Goal: Task Accomplishment & Management: Manage account settings

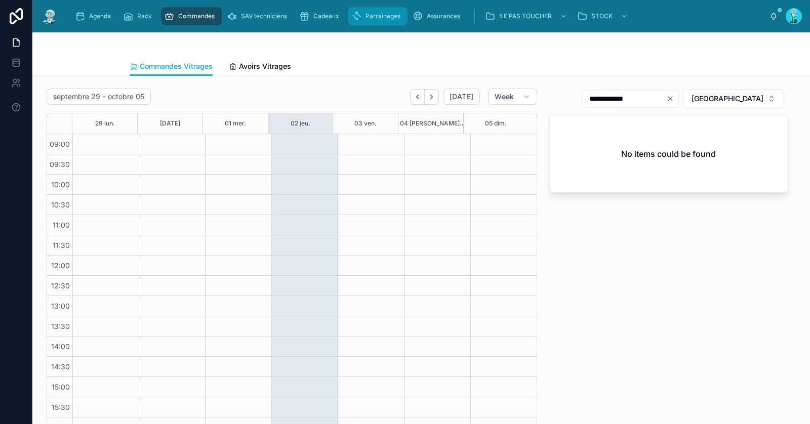
scroll to position [18, 0]
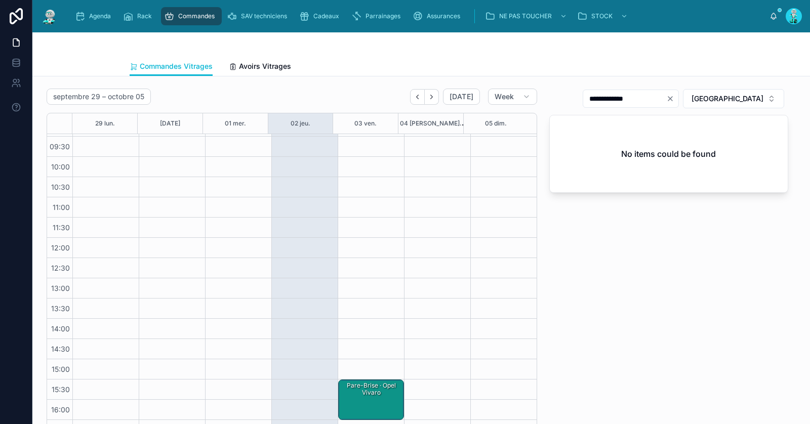
click at [354, 396] on div "Pare-Brise · opel vivaro" at bounding box center [371, 390] width 63 height 18
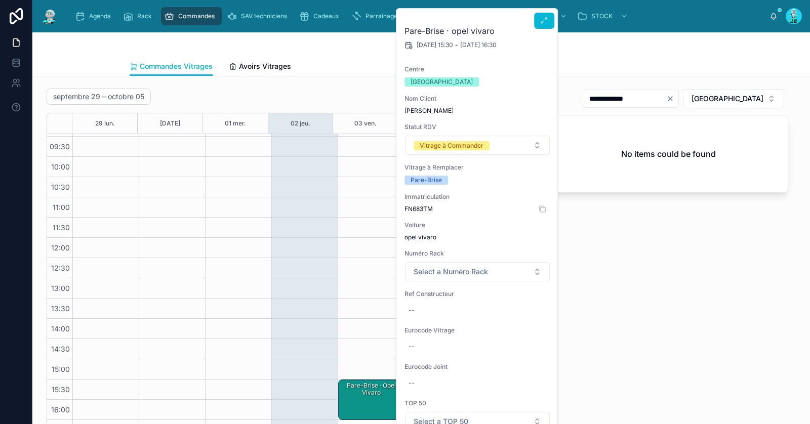
click at [418, 208] on span "FN683TM" at bounding box center [477, 209] width 146 height 8
copy span "FN683TM"
click at [0, 0] on button at bounding box center [0, 0] width 0 height 0
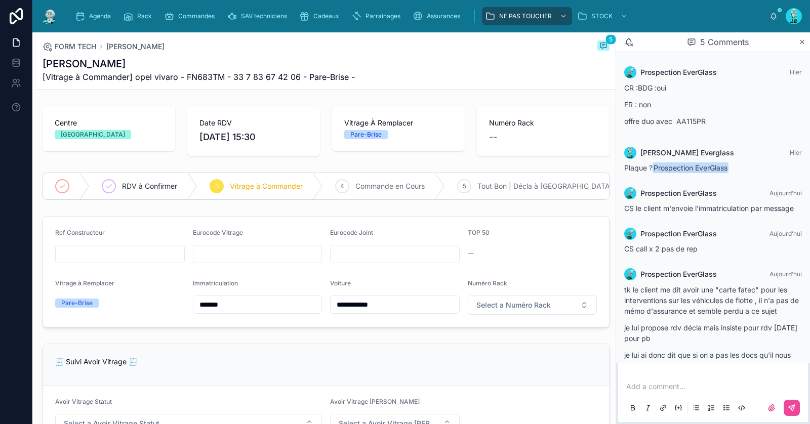
scroll to position [76, 0]
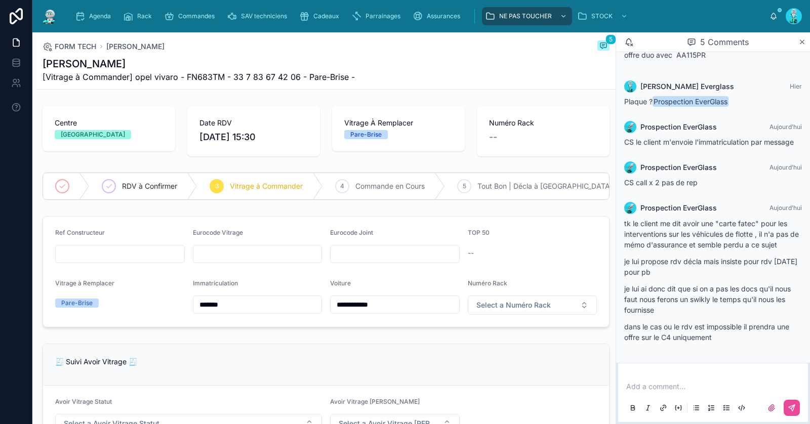
click at [678, 387] on p at bounding box center [715, 387] width 178 height 10
click at [792, 407] on icon at bounding box center [792, 408] width 8 height 8
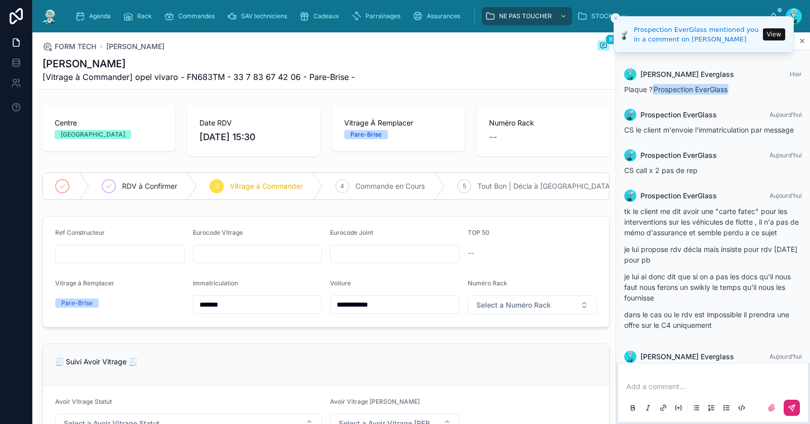
click at [771, 33] on button "View" at bounding box center [774, 34] width 22 height 12
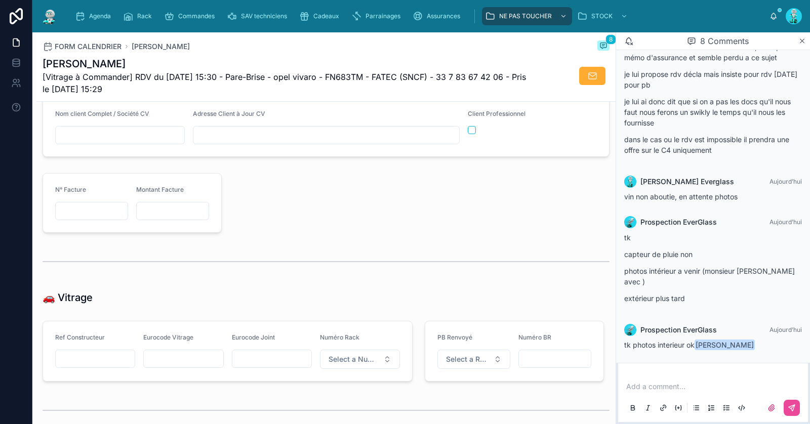
scroll to position [1263, 0]
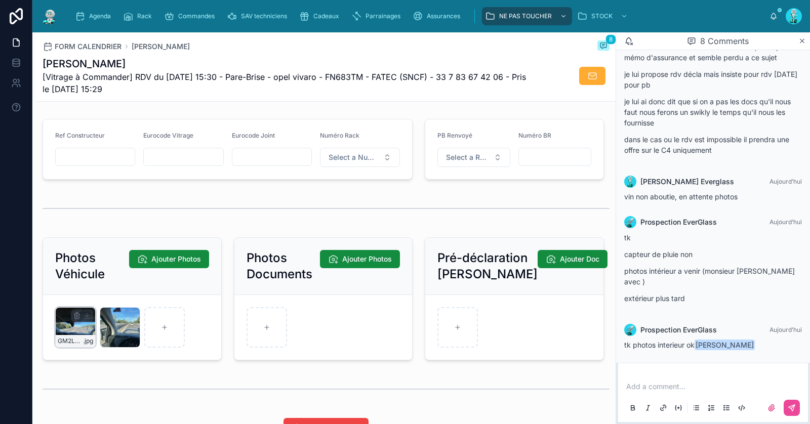
click at [73, 324] on div "GM2LBPBM52DZ8OG8LFBGRBU3O7 .jpg" at bounding box center [75, 327] width 40 height 40
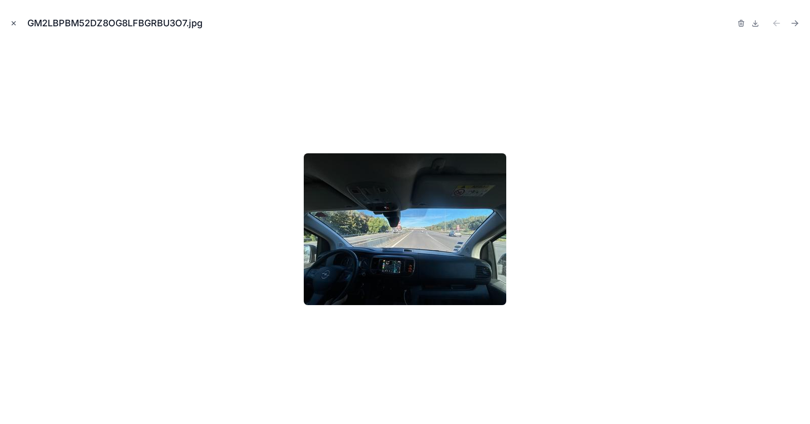
click at [16, 25] on icon "Close modal" at bounding box center [13, 23] width 7 height 7
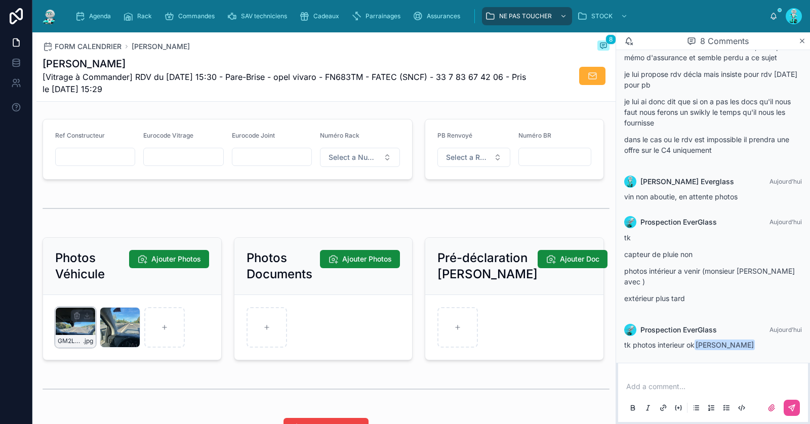
click at [81, 325] on div "GM2LBPBM52DZ8OG8LFBGRBU3O7 .jpg" at bounding box center [75, 327] width 40 height 40
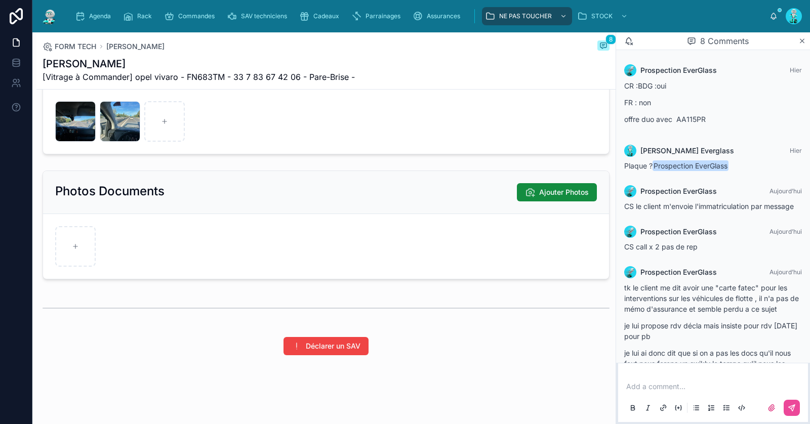
scroll to position [252, 0]
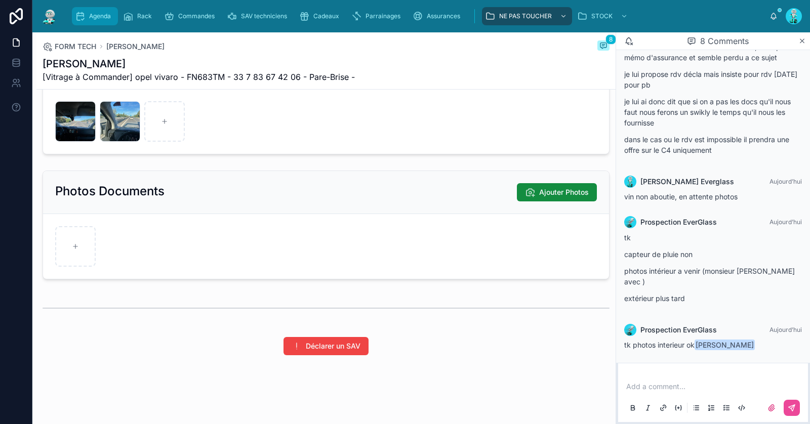
click at [100, 17] on span "Agenda" at bounding box center [100, 16] width 22 height 8
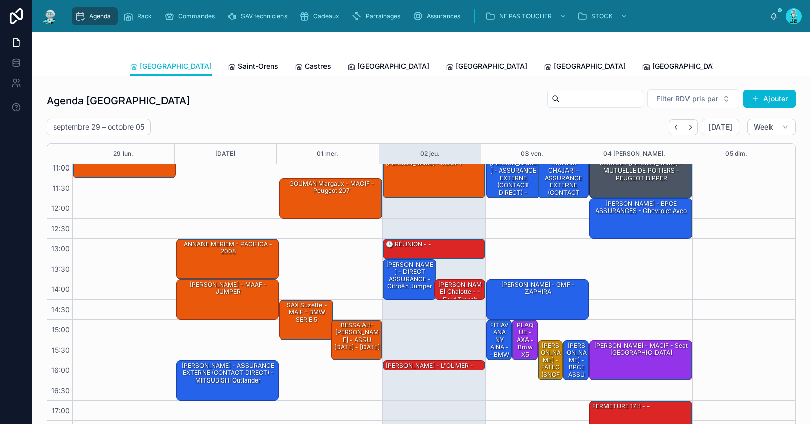
scroll to position [311, 0]
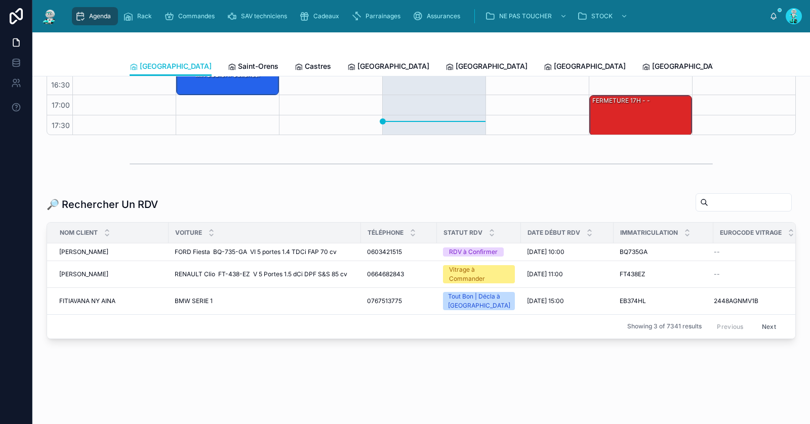
click at [725, 198] on input "text" at bounding box center [749, 202] width 83 height 14
paste input "*******"
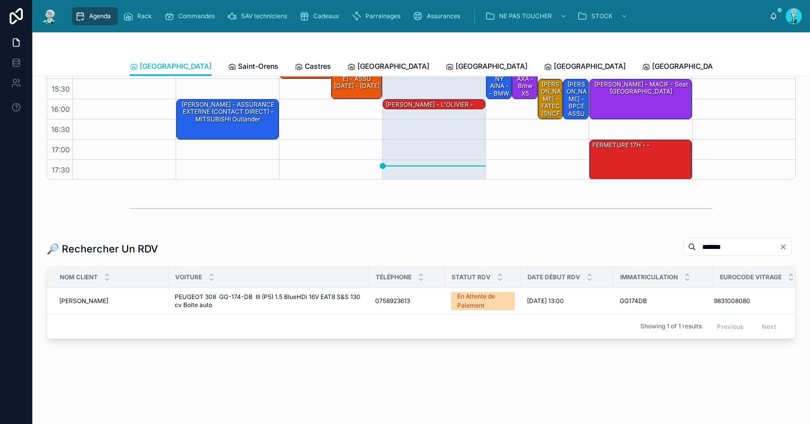
scroll to position [0, 17]
type input "*******"
click at [95, 297] on span "MARSLI Mohammed" at bounding box center [74, 301] width 49 height 8
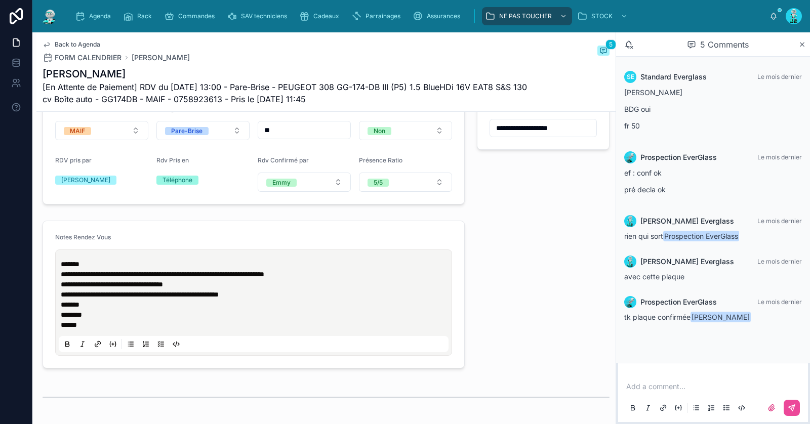
scroll to position [385, 0]
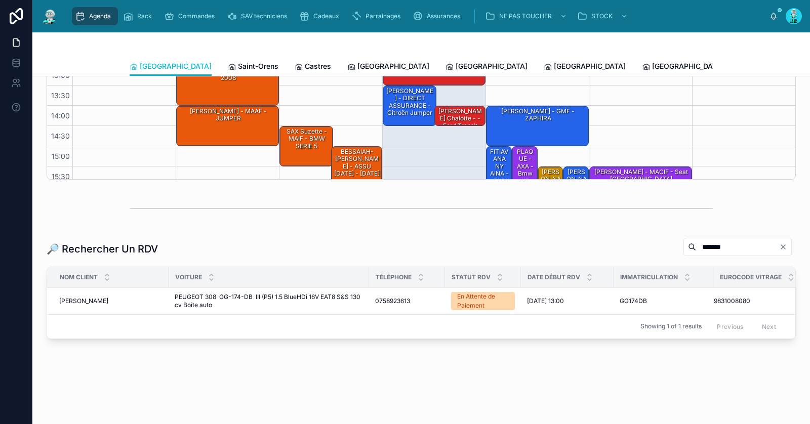
scroll to position [88, 0]
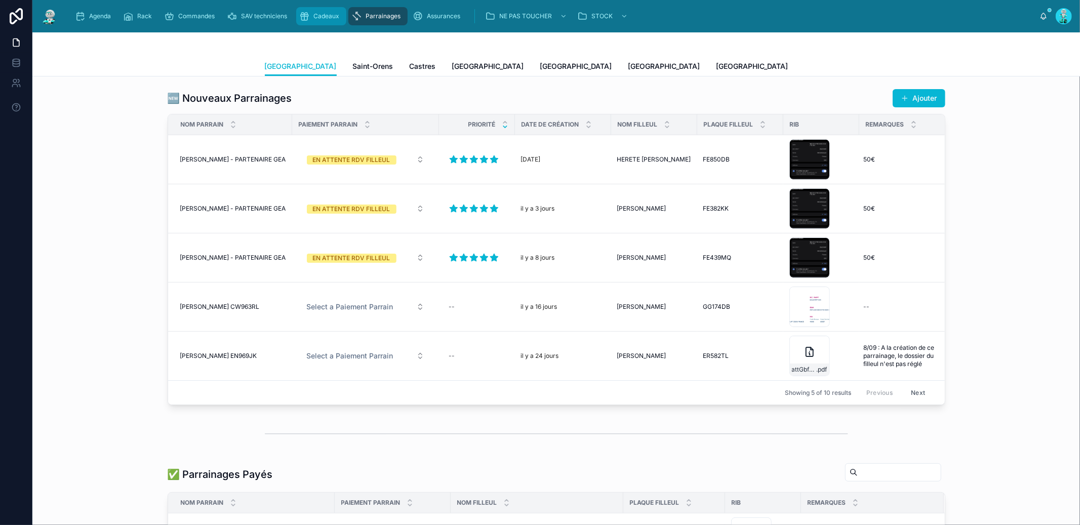
click at [321, 14] on span "Cadeaux" at bounding box center [326, 16] width 26 height 8
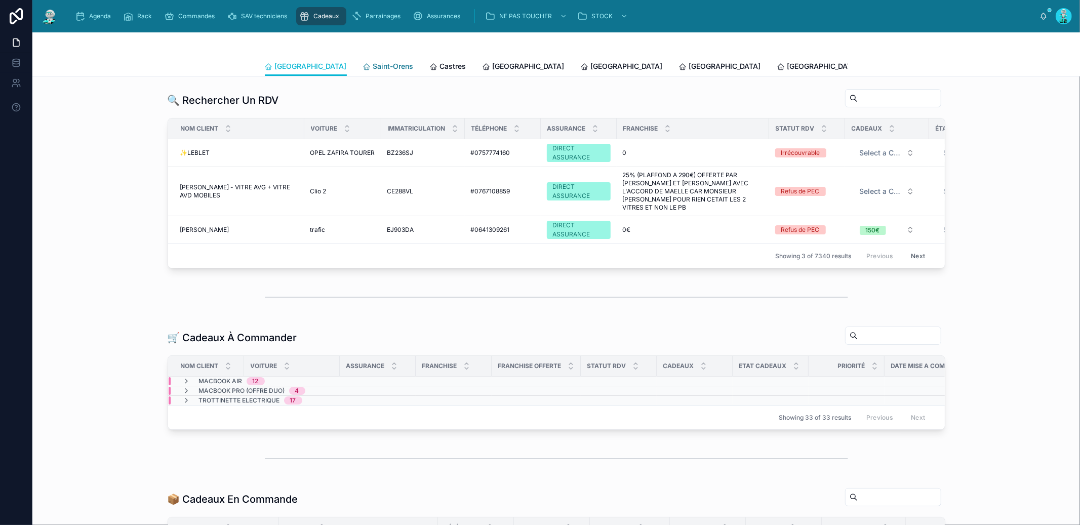
click at [373, 69] on span "Saint-Orens" at bounding box center [393, 66] width 40 height 10
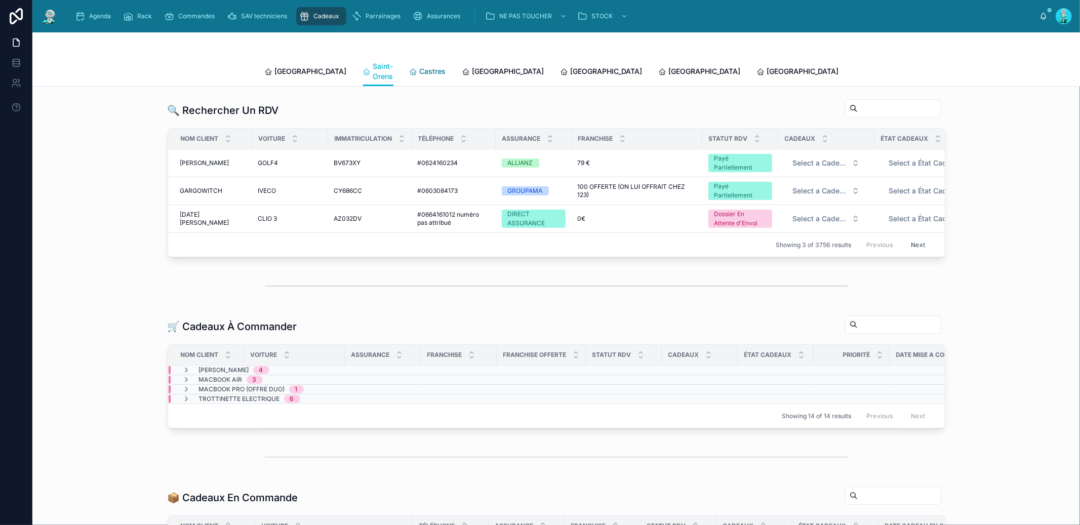
click at [420, 67] on span "Castres" at bounding box center [433, 71] width 26 height 10
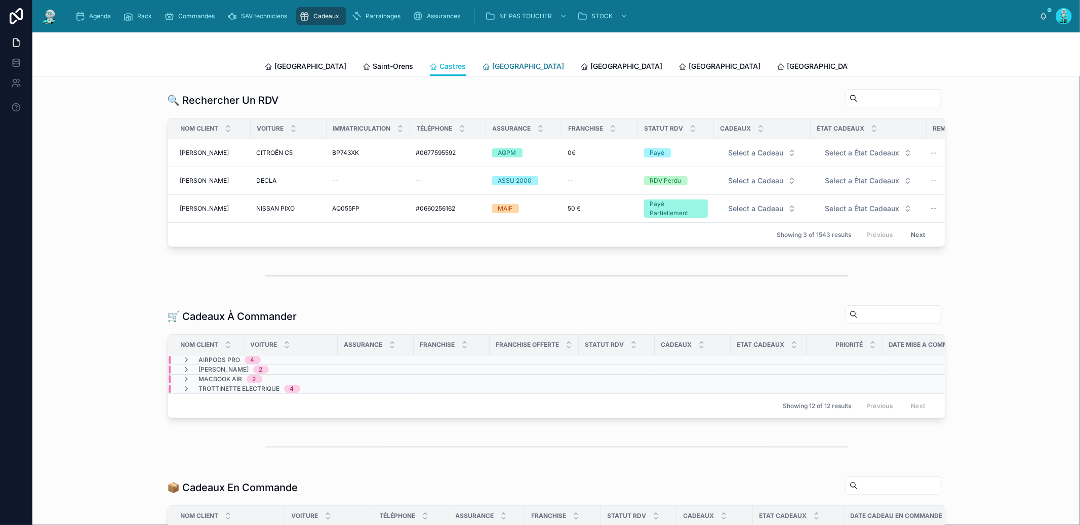
click at [493, 64] on span "[GEOGRAPHIC_DATA]" at bounding box center [529, 66] width 72 height 10
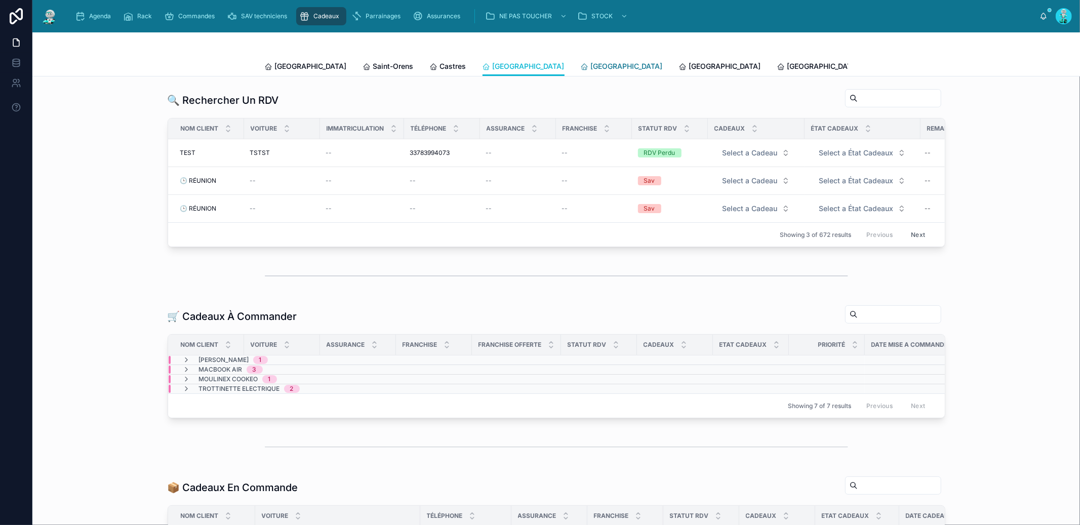
click at [591, 68] on span "[GEOGRAPHIC_DATA]" at bounding box center [627, 66] width 72 height 10
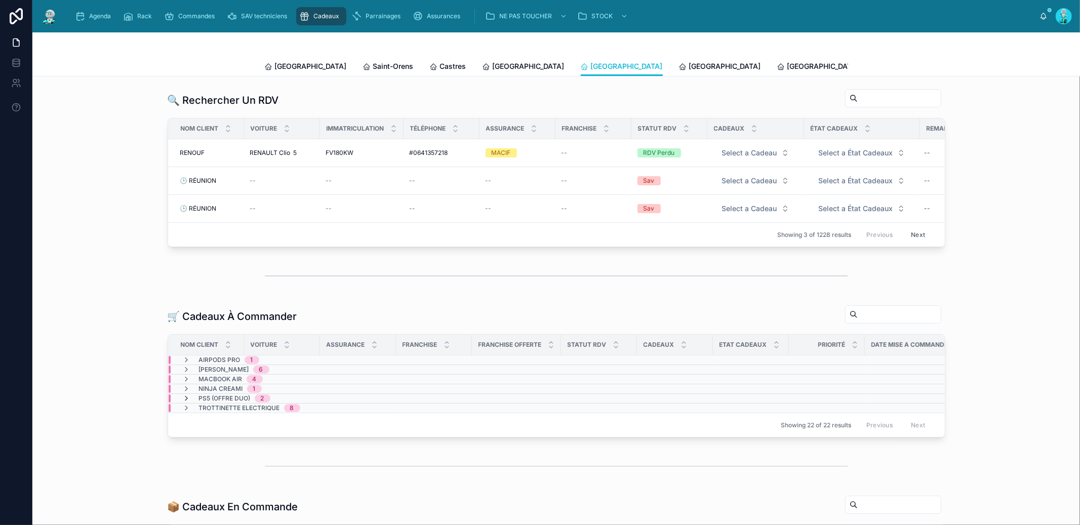
click at [183, 402] on icon at bounding box center [187, 398] width 8 height 8
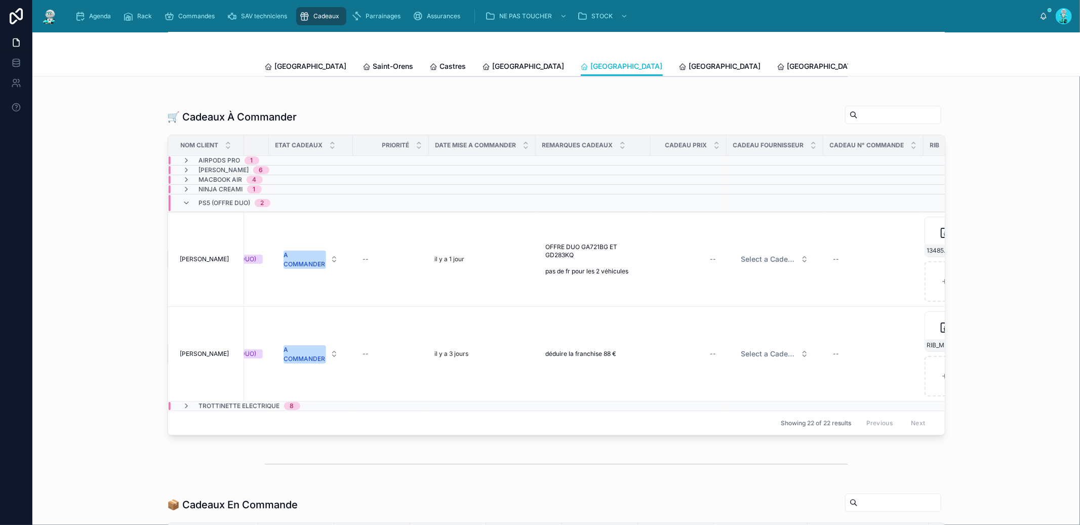
scroll to position [0, 507]
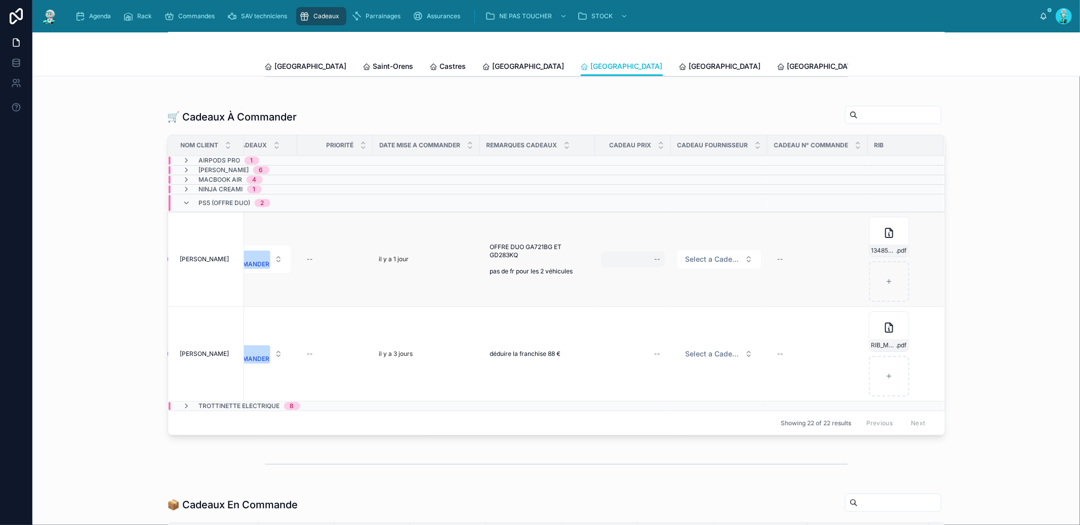
click at [648, 262] on div "--" at bounding box center [633, 259] width 64 height 16
type input "*******"
click button "submit" at bounding box center [776, 280] width 12 height 12
click at [692, 264] on span "Select a Cadeau Fournisseur" at bounding box center [712, 259] width 55 height 10
click at [711, 264] on span "Select a Cadeau Fournisseur" at bounding box center [712, 259] width 55 height 10
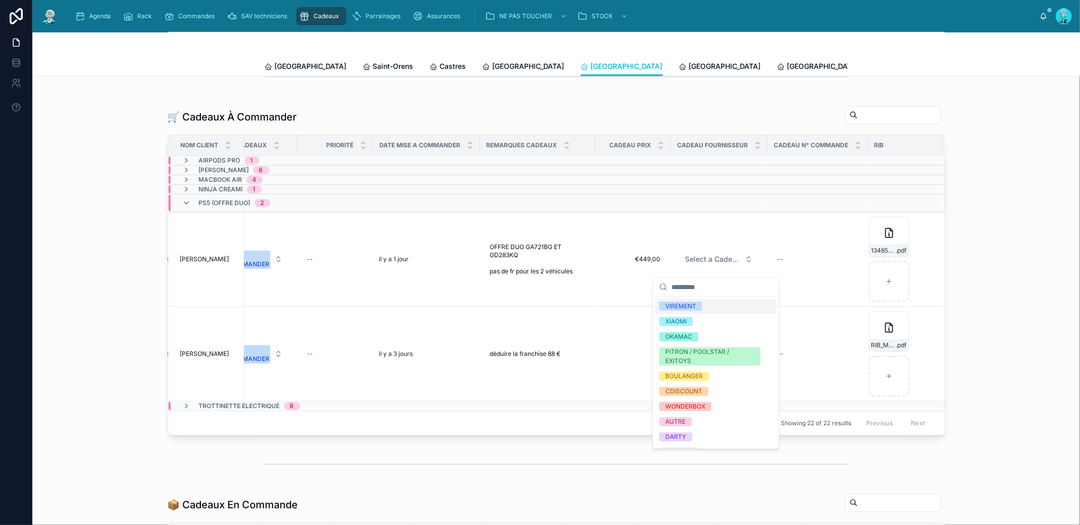
click at [700, 303] on span "VIREMENT" at bounding box center [680, 306] width 43 height 9
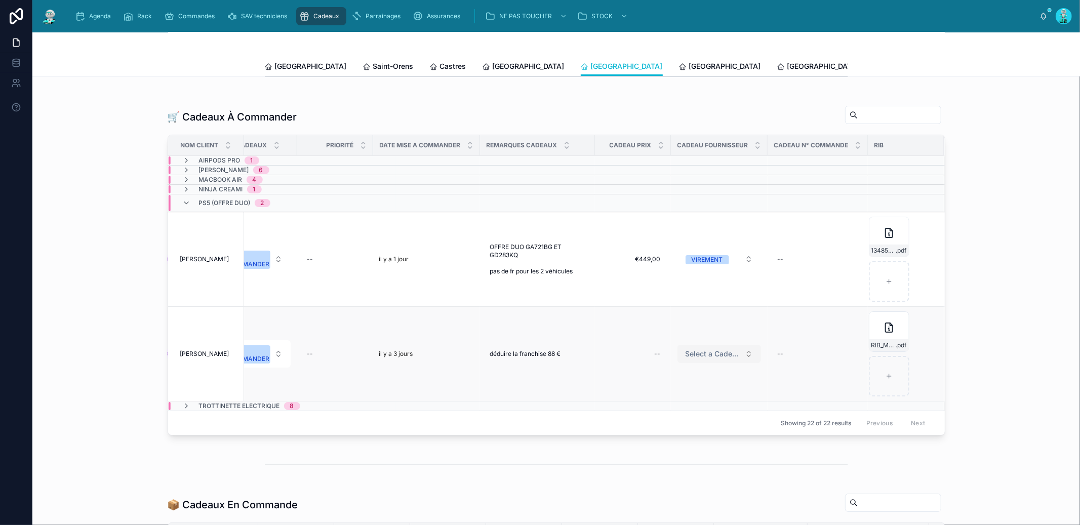
click at [712, 356] on span "Select a Cadeau Fournisseur" at bounding box center [712, 354] width 55 height 10
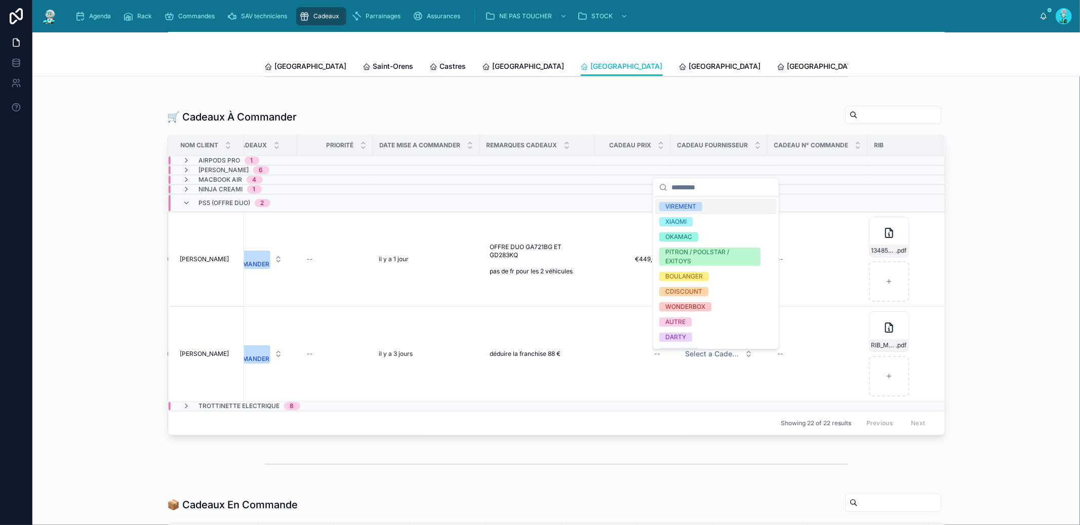
click at [697, 210] on span "VIREMENT" at bounding box center [680, 206] width 43 height 9
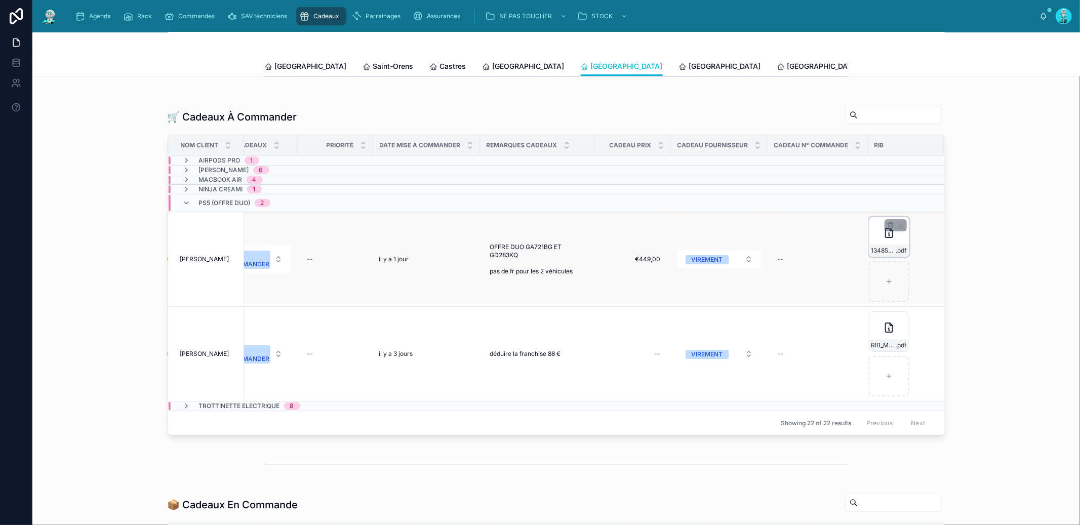
click at [877, 246] on div "13485008000430424313961 .pdf" at bounding box center [889, 237] width 40 height 40
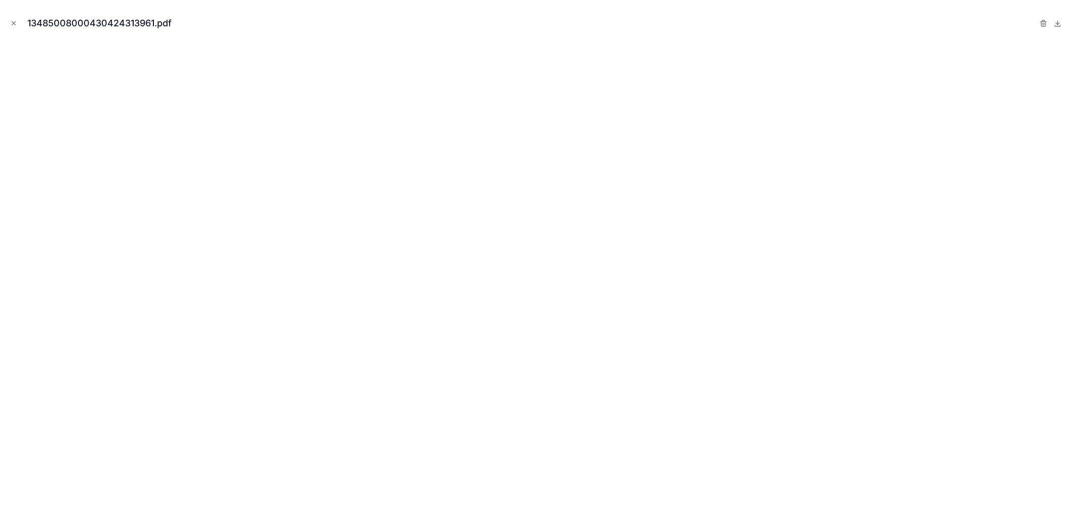
drag, startPoint x: 9, startPoint y: 23, endPoint x: 17, endPoint y: 28, distance: 9.4
click at [10, 23] on icon "Close modal" at bounding box center [13, 23] width 7 height 7
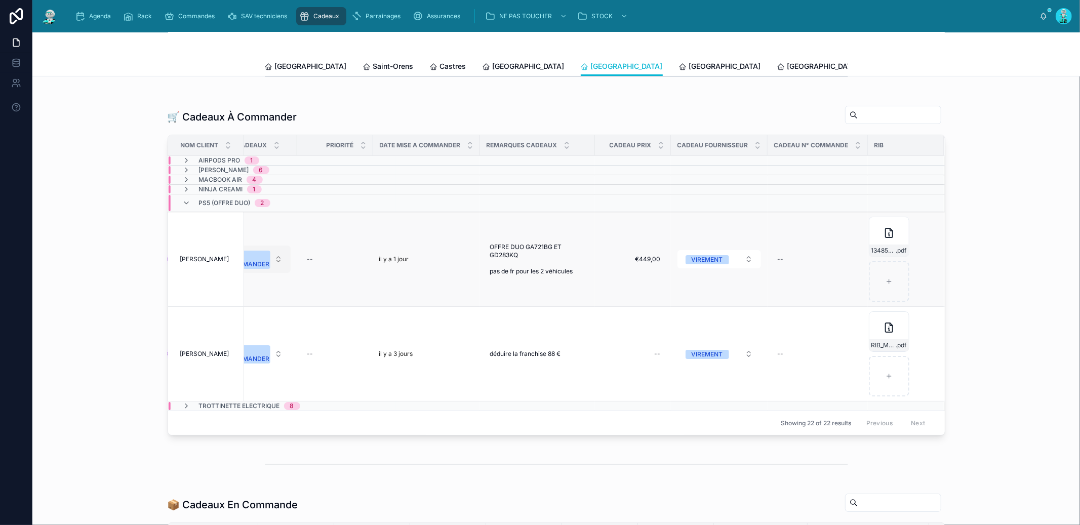
click at [267, 265] on button "A COMMANDER" at bounding box center [255, 259] width 71 height 27
click at [259, 367] on div "OFFERT" at bounding box center [251, 371] width 121 height 15
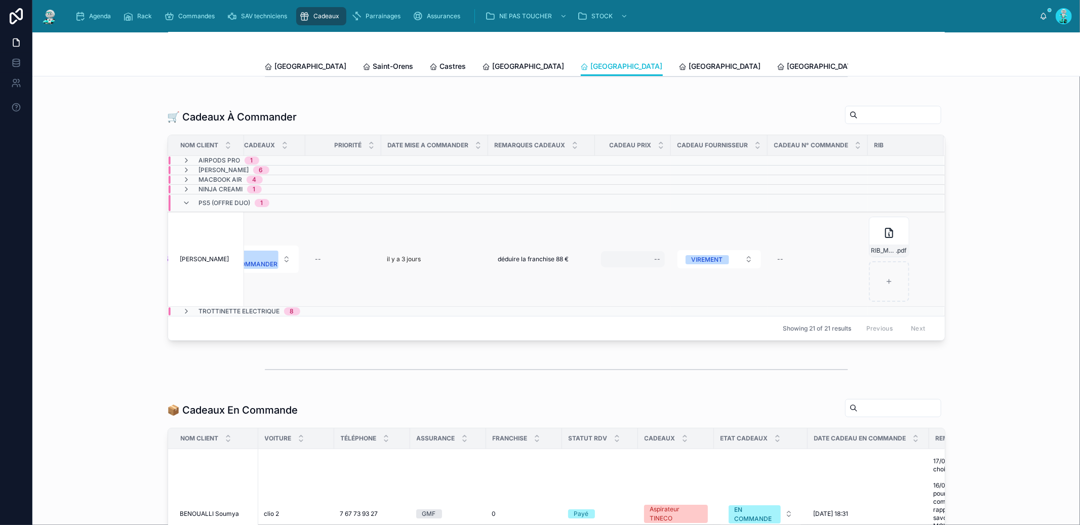
click at [650, 264] on div "--" at bounding box center [633, 259] width 64 height 16
type input "*******"
click at [778, 278] on icon "submit" at bounding box center [775, 280] width 5 height 4
click at [874, 244] on div "RIB_M__THADEE_JULIEN_1001 .pdf" at bounding box center [889, 237] width 40 height 40
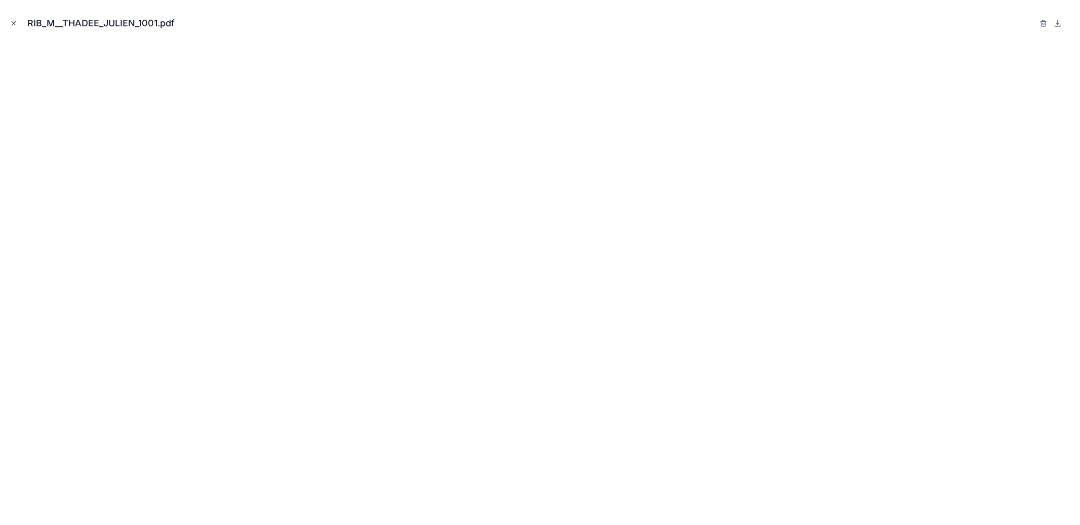
click at [12, 20] on icon "Close modal" at bounding box center [13, 23] width 7 height 7
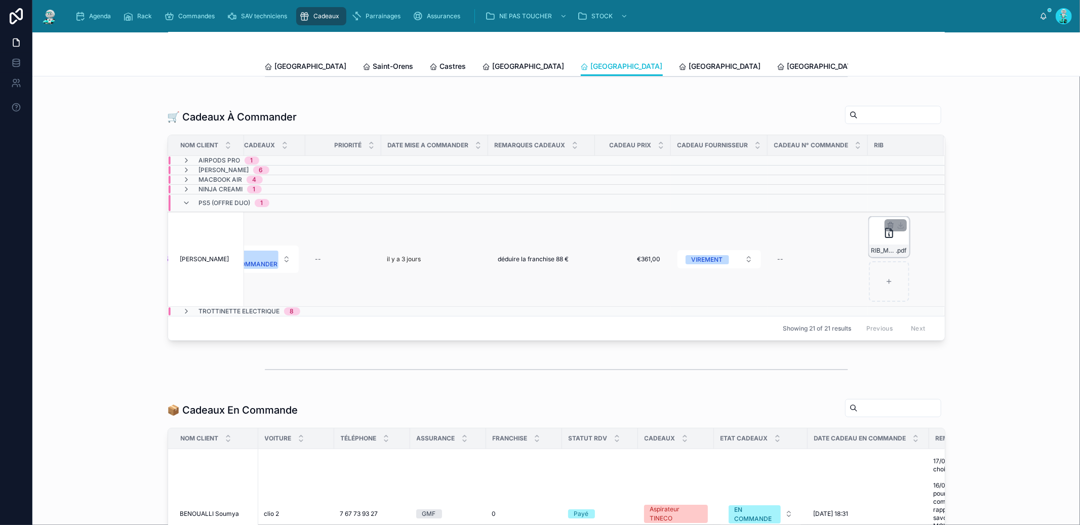
click at [883, 239] on icon at bounding box center [889, 233] width 12 height 12
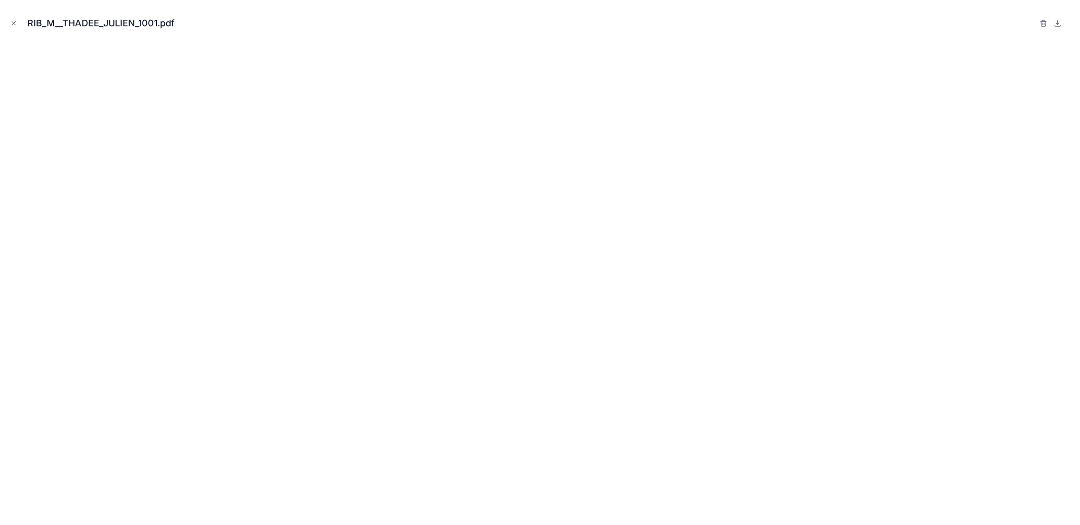
click at [14, 20] on icon "Close modal" at bounding box center [13, 23] width 7 height 7
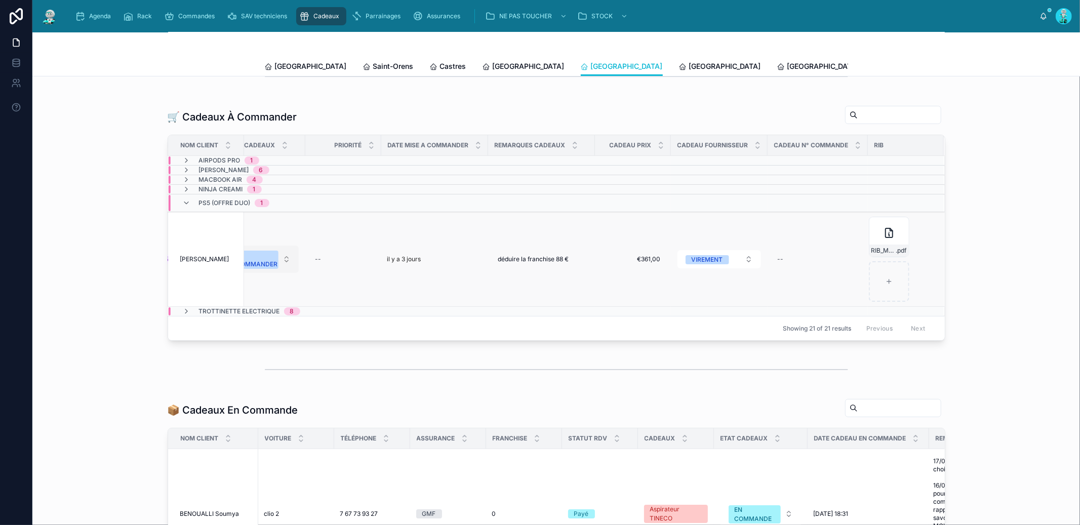
click at [264, 269] on div "A COMMANDER" at bounding box center [257, 260] width 42 height 18
click at [234, 369] on span "OFFERT" at bounding box center [219, 371] width 35 height 9
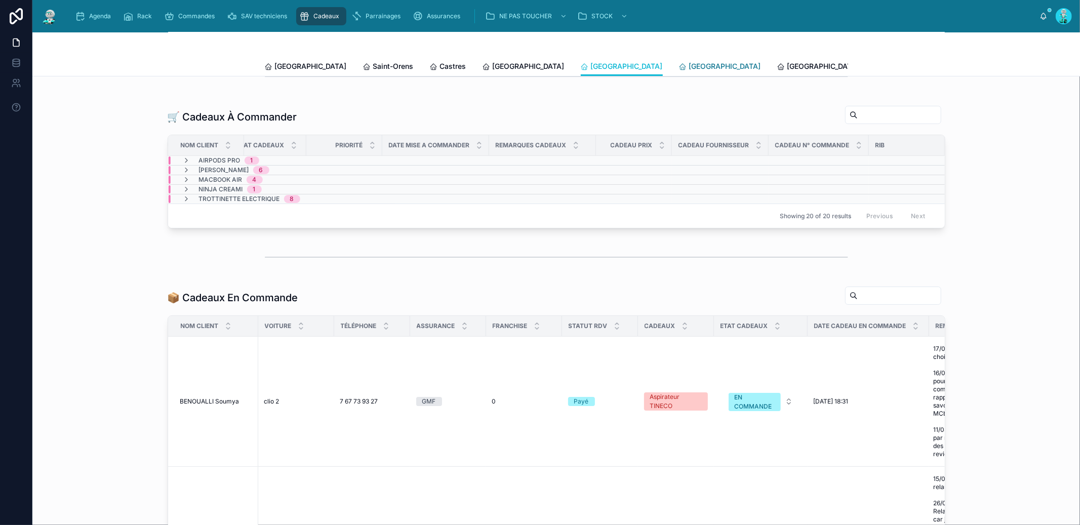
click at [689, 70] on span "[GEOGRAPHIC_DATA]" at bounding box center [725, 66] width 72 height 10
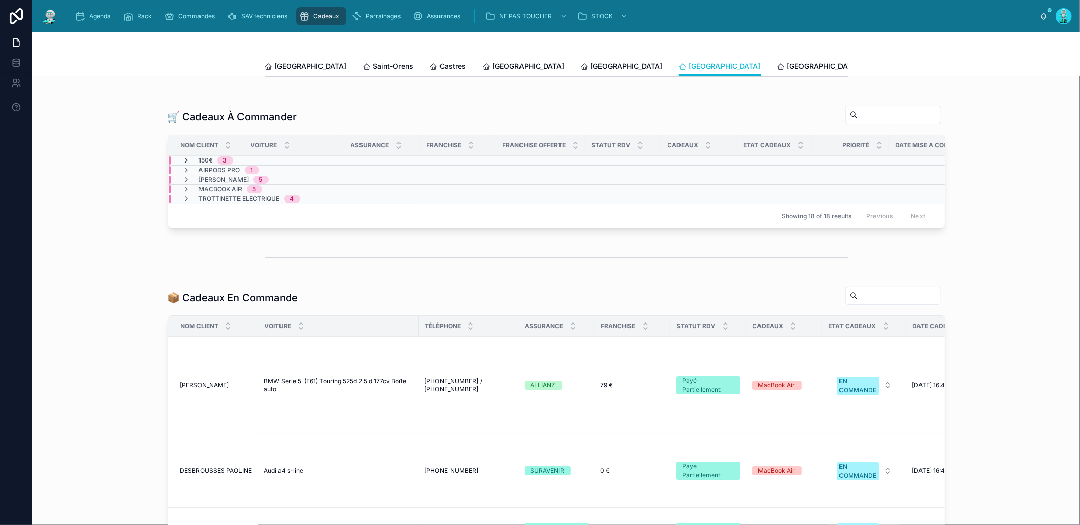
click at [186, 165] on icon at bounding box center [187, 160] width 8 height 8
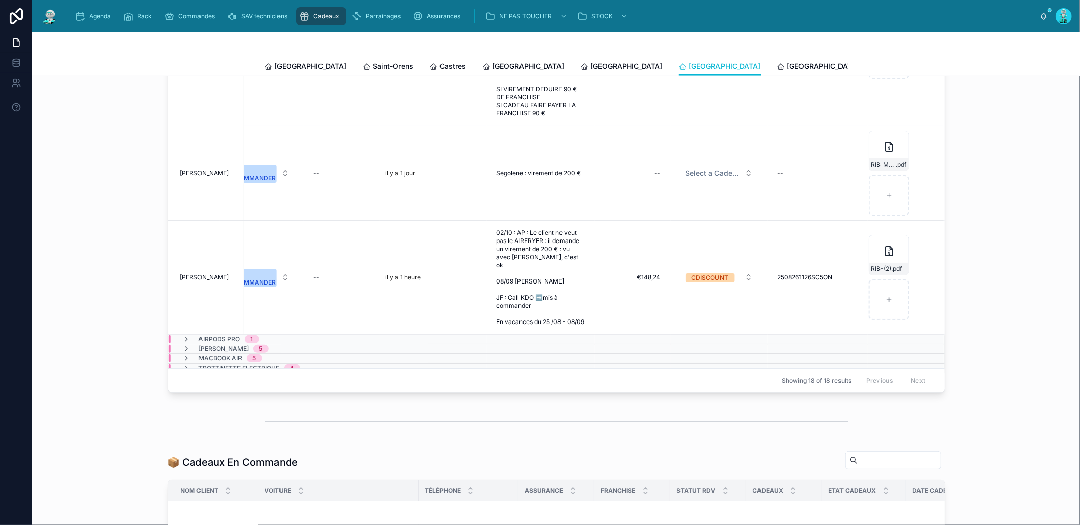
scroll to position [60, 539]
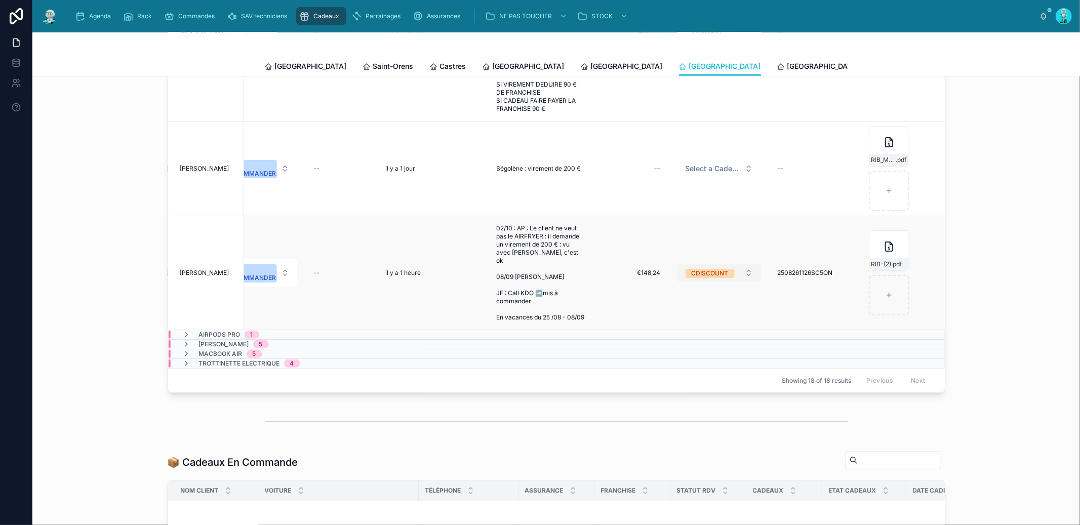
click at [707, 274] on div "CDISCOUNT" at bounding box center [710, 273] width 37 height 9
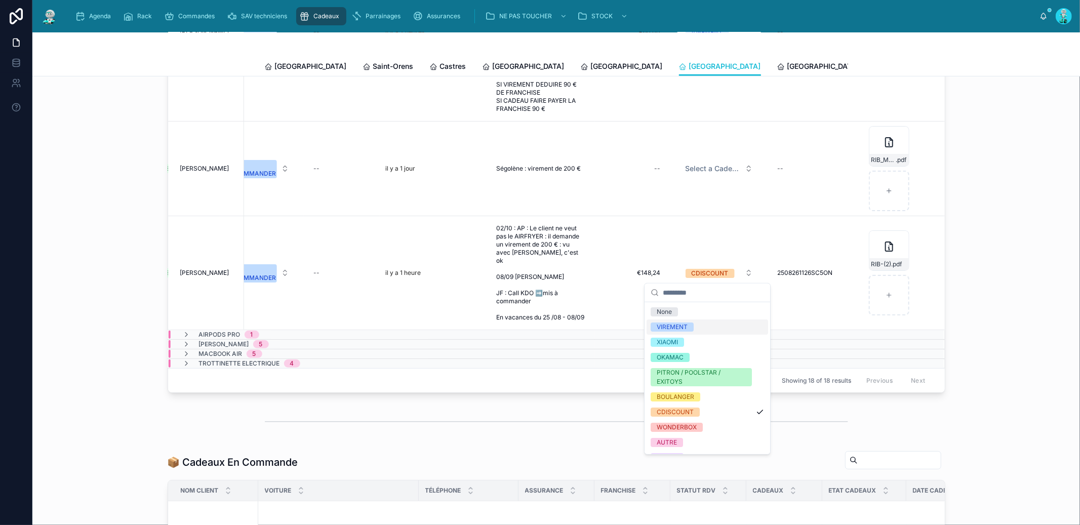
click at [694, 324] on div "VIREMENT" at bounding box center [706, 326] width 121 height 15
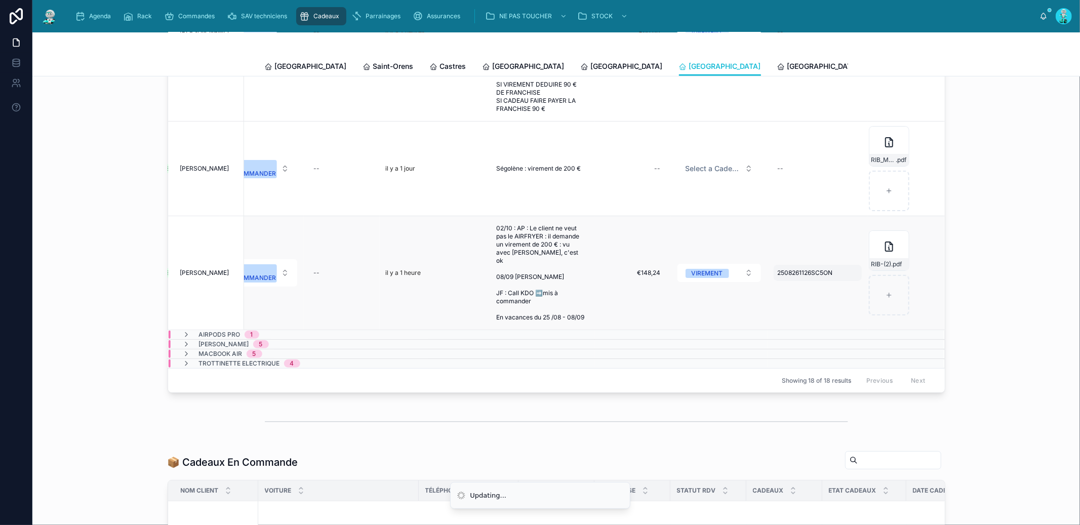
click at [782, 269] on span "2508261126SC5ON" at bounding box center [805, 273] width 55 height 8
click at [789, 290] on input "**********" at bounding box center [815, 286] width 96 height 14
click at [639, 271] on span "€148,24" at bounding box center [633, 273] width 56 height 8
click at [621, 283] on input "*******" at bounding box center [642, 286] width 95 height 14
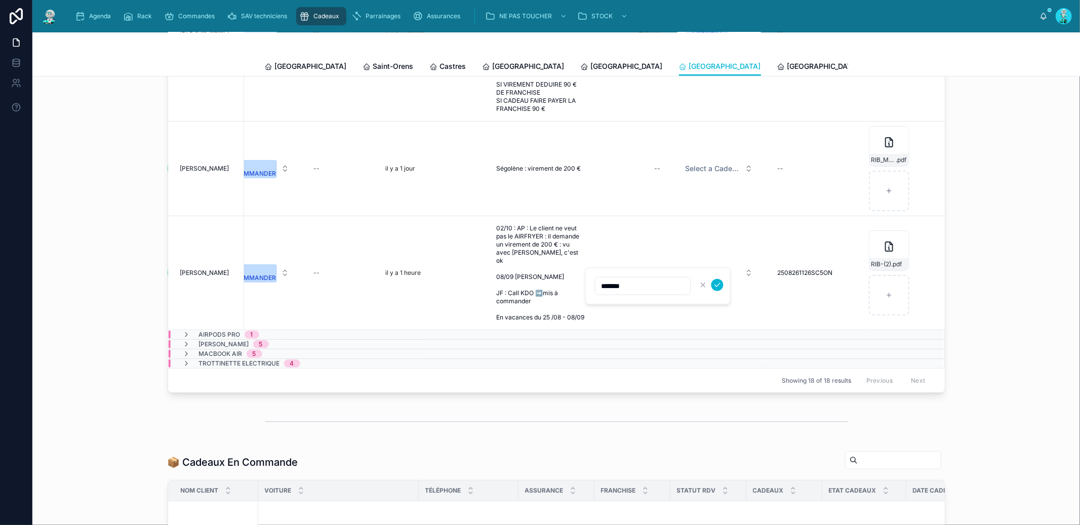
click at [621, 283] on input "*******" at bounding box center [642, 286] width 95 height 14
click at [621, 282] on input "*******" at bounding box center [642, 286] width 95 height 14
type input "*******"
click button "submit" at bounding box center [717, 285] width 12 height 12
click at [869, 252] on div "RIB-(2) .pdf" at bounding box center [889, 250] width 40 height 40
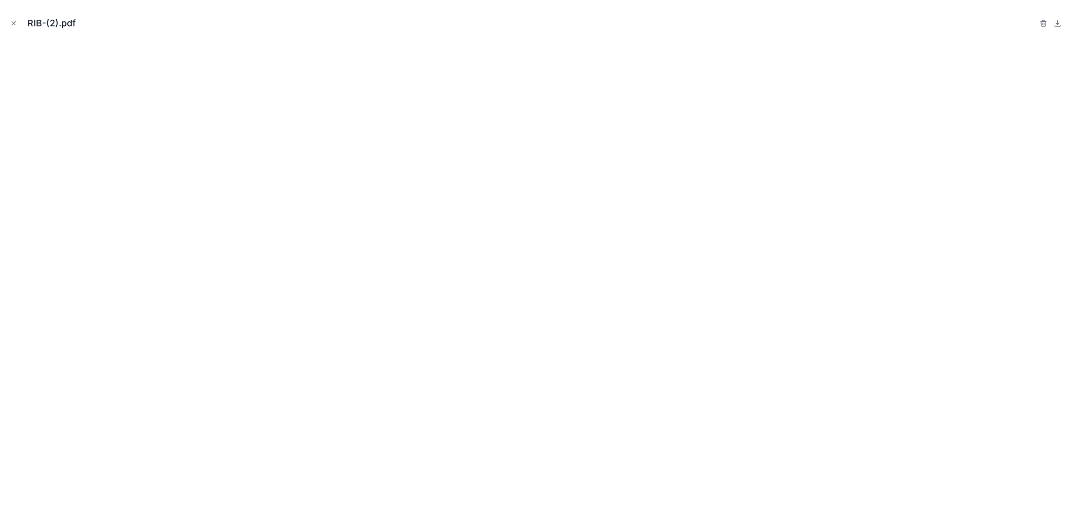
click at [14, 26] on icon "Close modal" at bounding box center [13, 23] width 7 height 7
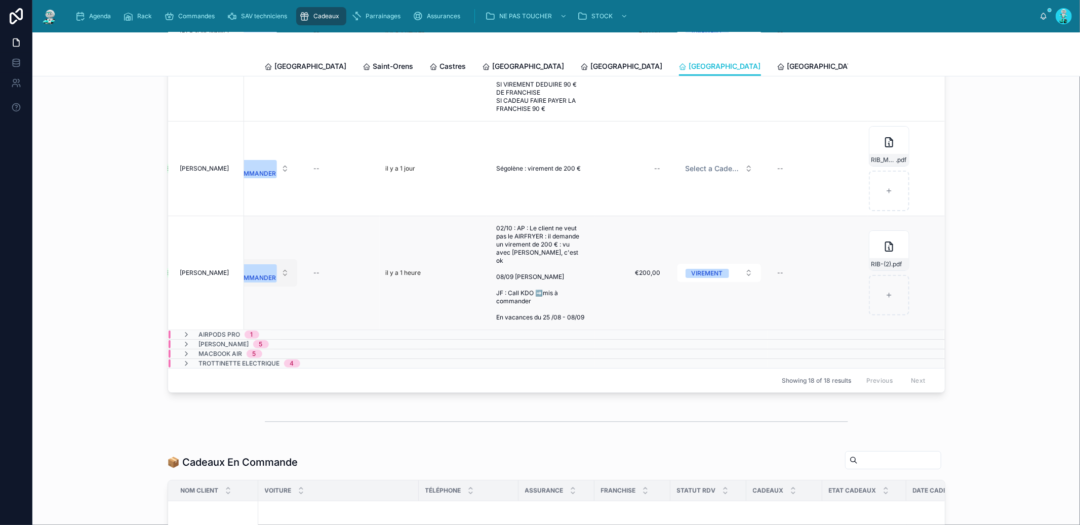
click at [253, 272] on div "A COMMANDER" at bounding box center [256, 273] width 42 height 18
click at [232, 371] on div "OFFERT" at bounding box center [249, 377] width 121 height 15
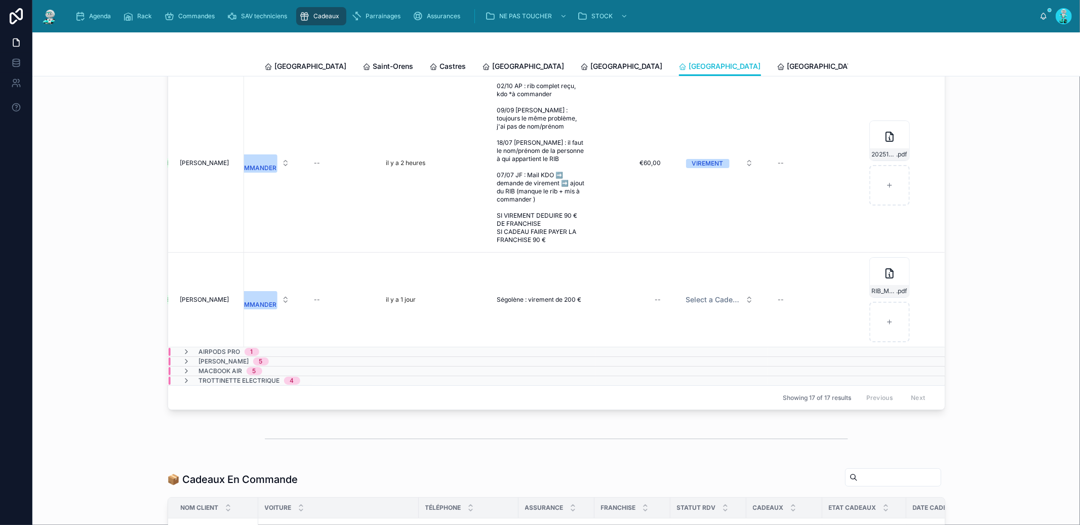
scroll to position [281, 0]
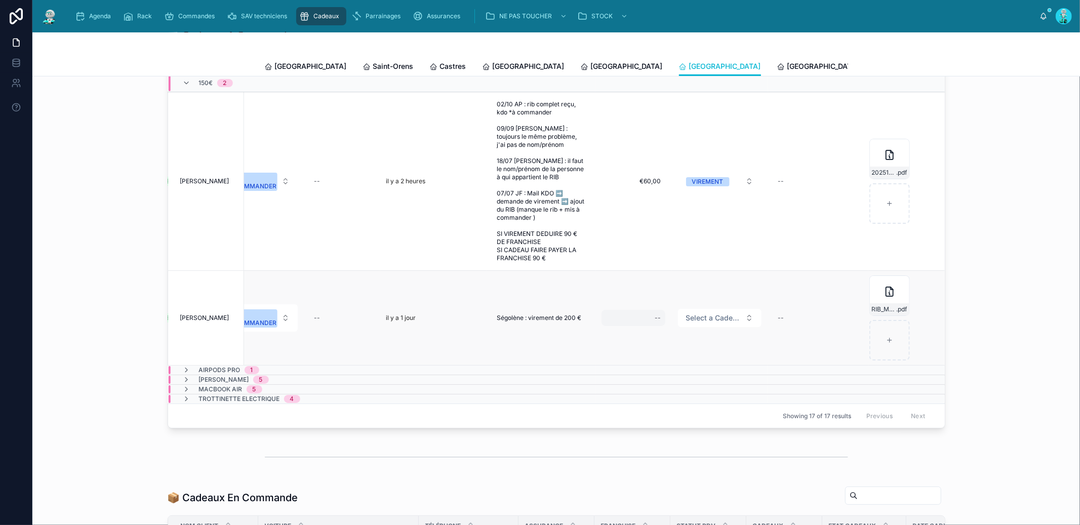
click at [646, 324] on div "--" at bounding box center [633, 318] width 64 height 16
type input "*******"
click button "submit" at bounding box center [775, 338] width 12 height 12
click at [702, 323] on span "Select a Cadeau Fournisseur" at bounding box center [713, 318] width 55 height 10
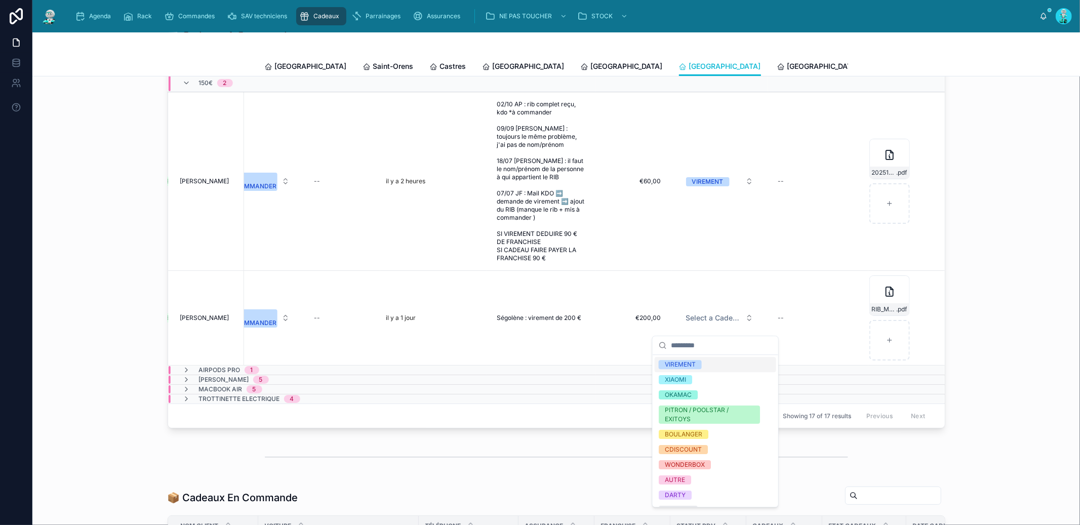
click at [705, 364] on div "VIREMENT" at bounding box center [715, 364] width 121 height 15
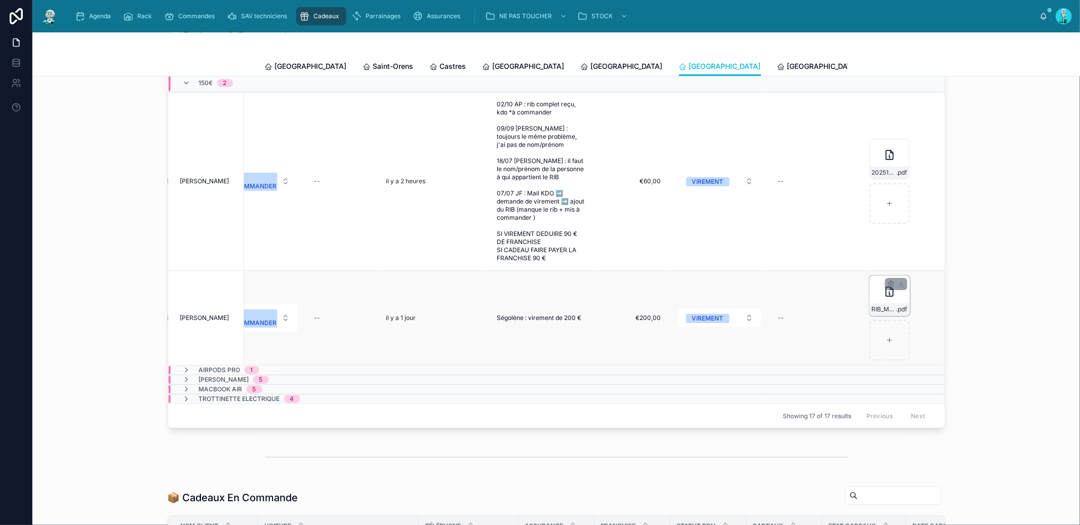
click at [870, 300] on div "RIB_M__GUEGUEN_MAODANN_9314 .pdf" at bounding box center [889, 295] width 40 height 40
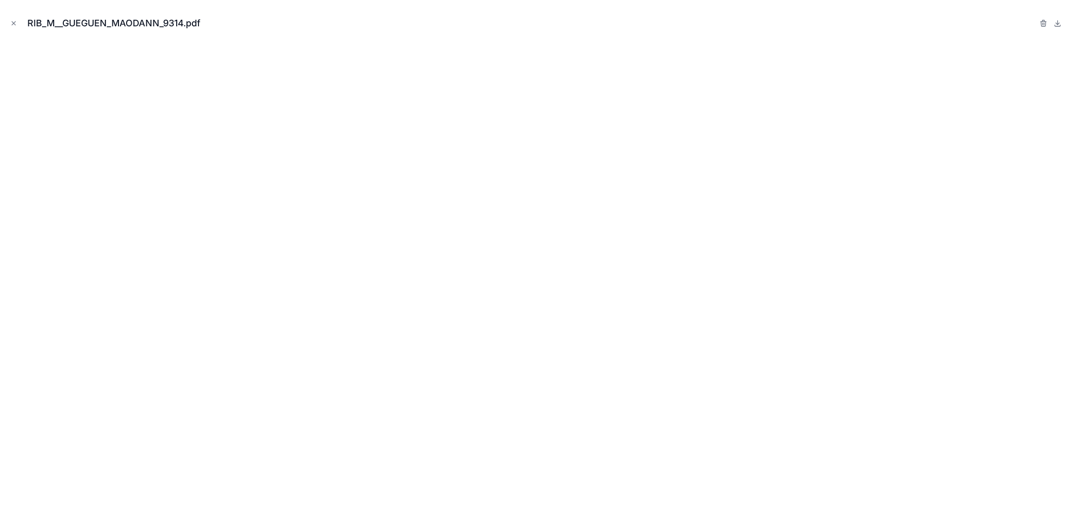
click at [14, 22] on icon "Close modal" at bounding box center [14, 24] width 4 height 4
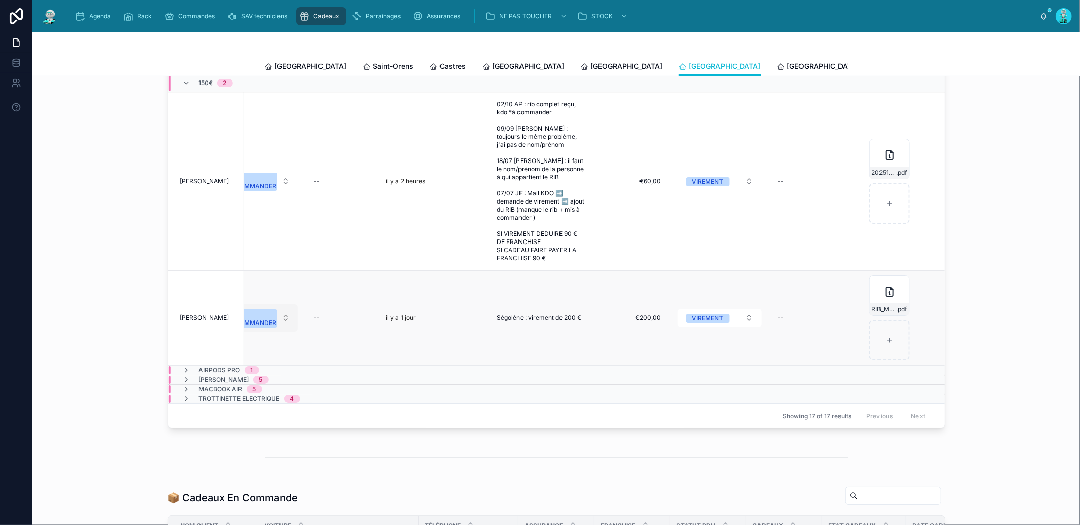
click at [256, 321] on div "A COMMANDER" at bounding box center [256, 318] width 42 height 18
drag, startPoint x: 249, startPoint y: 428, endPoint x: 252, endPoint y: 422, distance: 7.1
click at [249, 428] on div "OFFERT" at bounding box center [257, 429] width 121 height 15
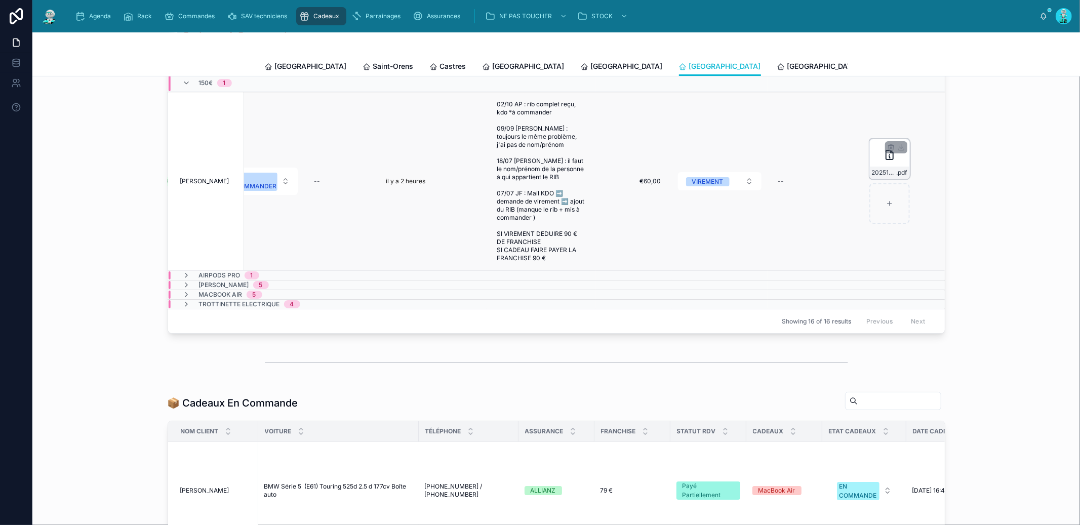
click at [871, 161] on div "20251002_143931 .pdf" at bounding box center [889, 159] width 40 height 40
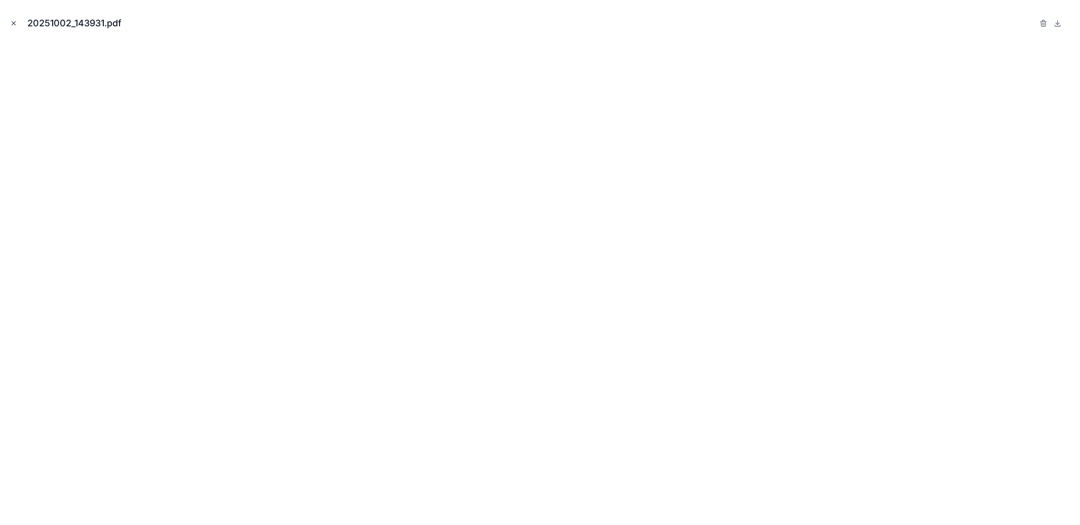
click at [16, 22] on icon "Close modal" at bounding box center [13, 23] width 7 height 7
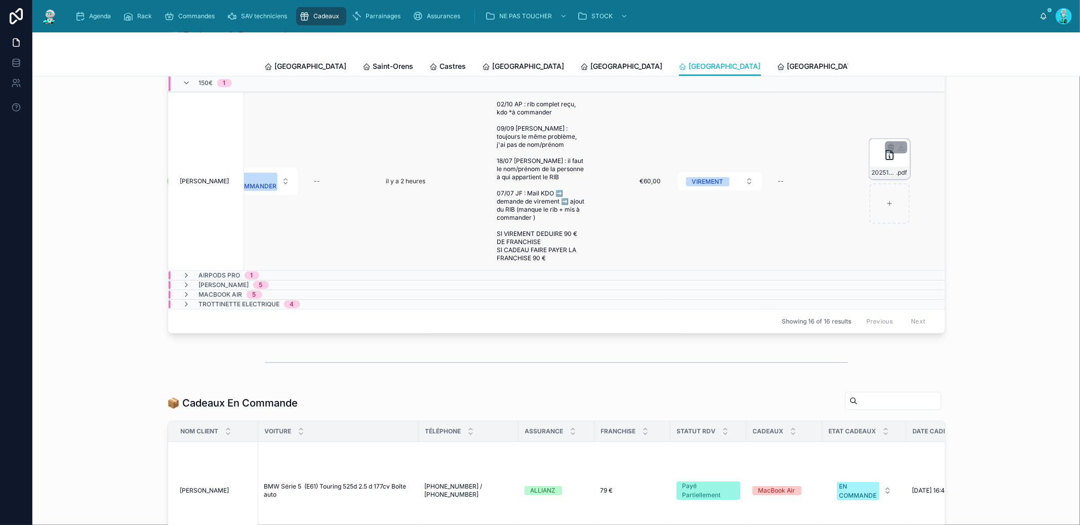
click at [871, 168] on div "20251002_143931 .pdf" at bounding box center [889, 159] width 40 height 40
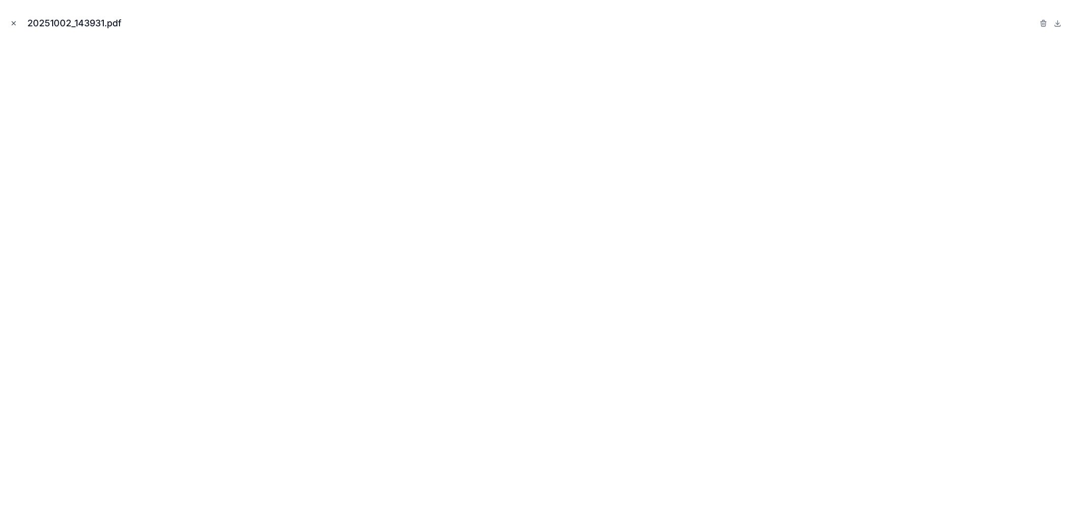
click at [9, 23] on button "Close modal" at bounding box center [13, 23] width 11 height 11
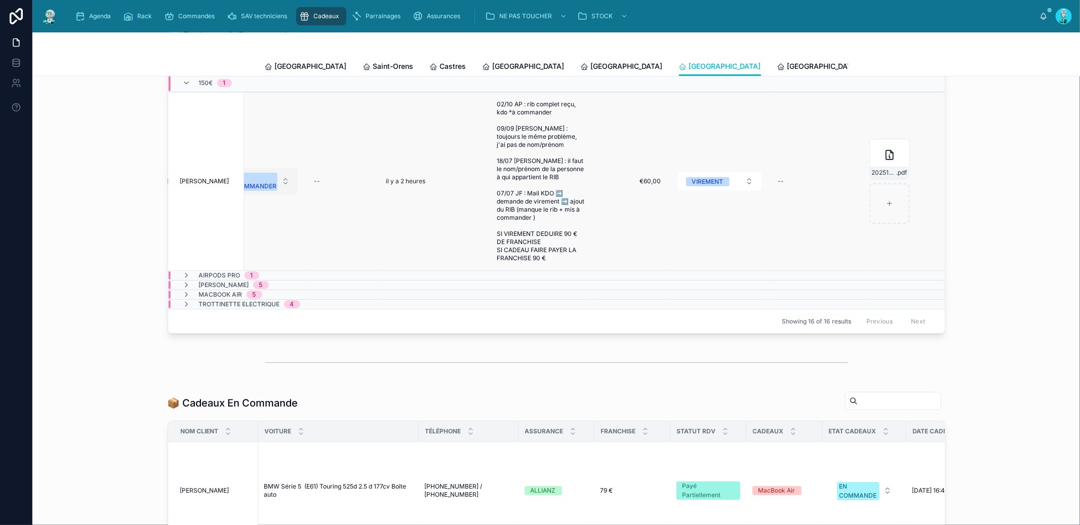
click at [249, 190] on div "A COMMANDER" at bounding box center [256, 182] width 42 height 18
click at [264, 291] on div "OFFERT" at bounding box center [257, 293] width 121 height 15
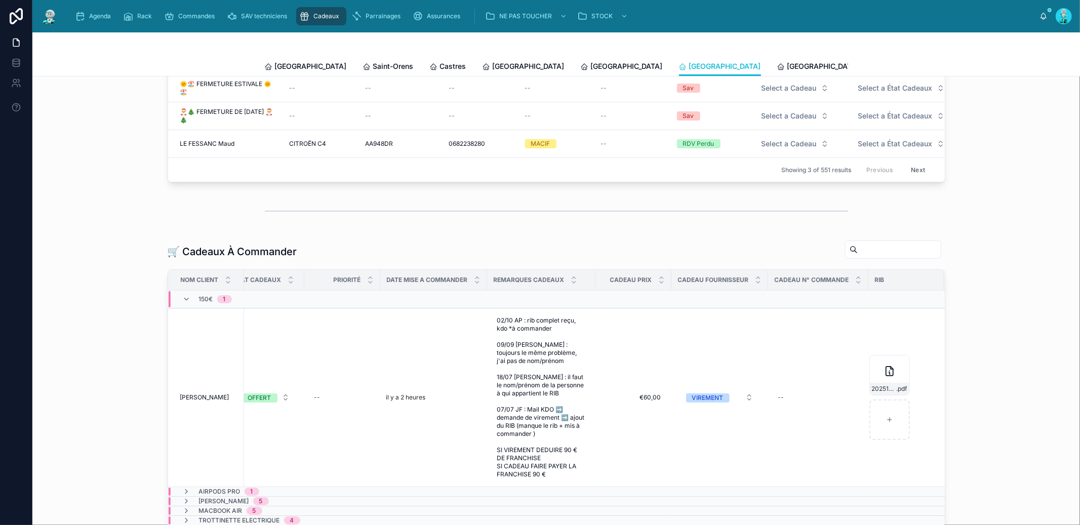
scroll to position [0, 500]
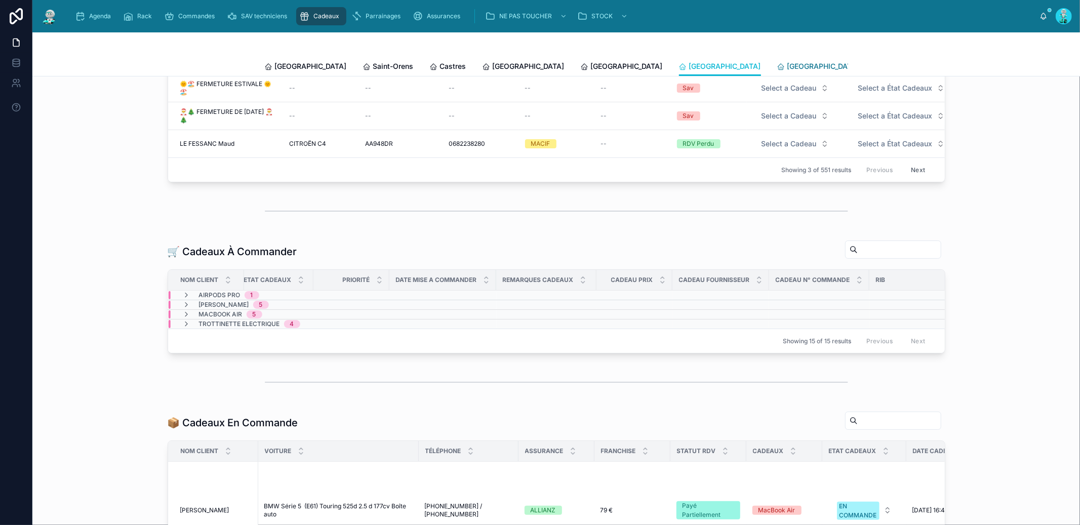
click at [787, 67] on span "[GEOGRAPHIC_DATA]" at bounding box center [823, 66] width 72 height 10
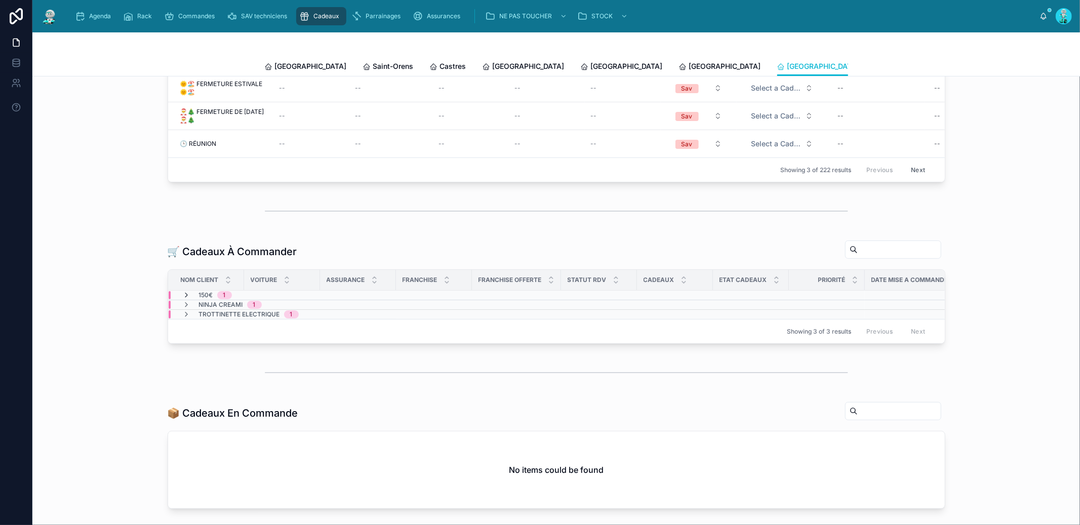
click at [186, 299] on icon at bounding box center [187, 295] width 8 height 8
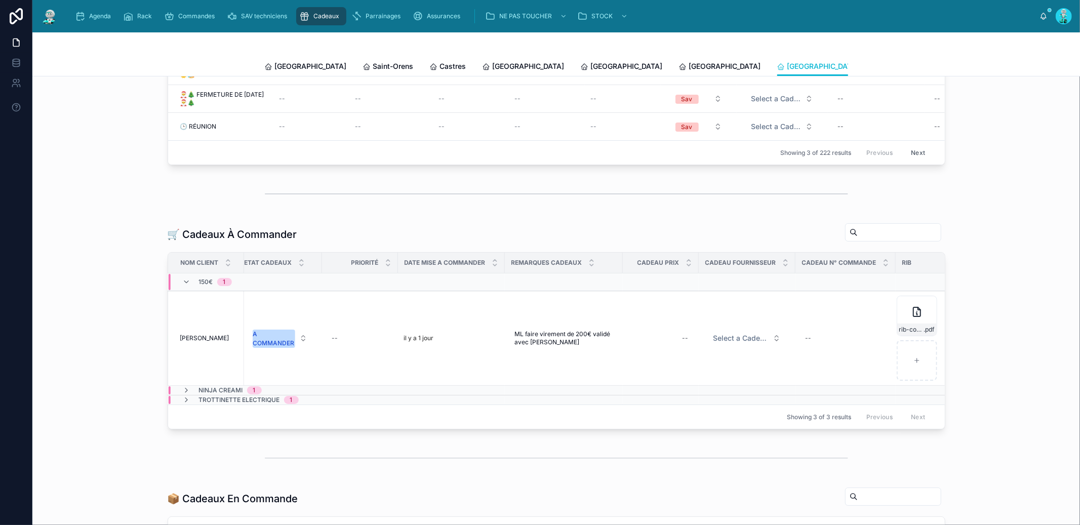
scroll to position [0, 476]
click at [659, 345] on div "--" at bounding box center [659, 338] width 64 height 16
type input "*******"
click button "submit" at bounding box center [802, 359] width 12 height 12
click at [740, 343] on span "Select a Cadeau Fournisseur" at bounding box center [739, 338] width 55 height 10
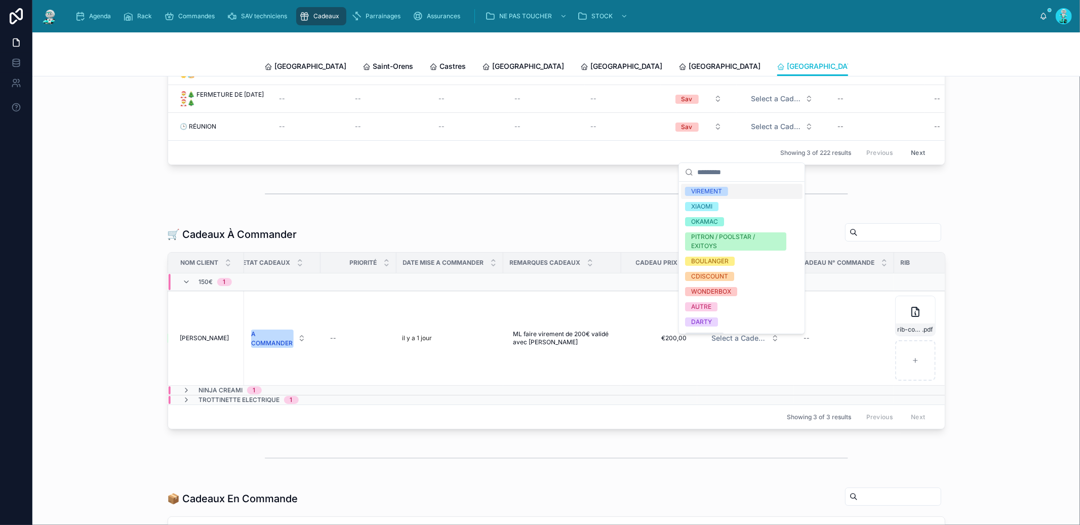
click at [722, 186] on div "VIREMENT" at bounding box center [741, 191] width 121 height 15
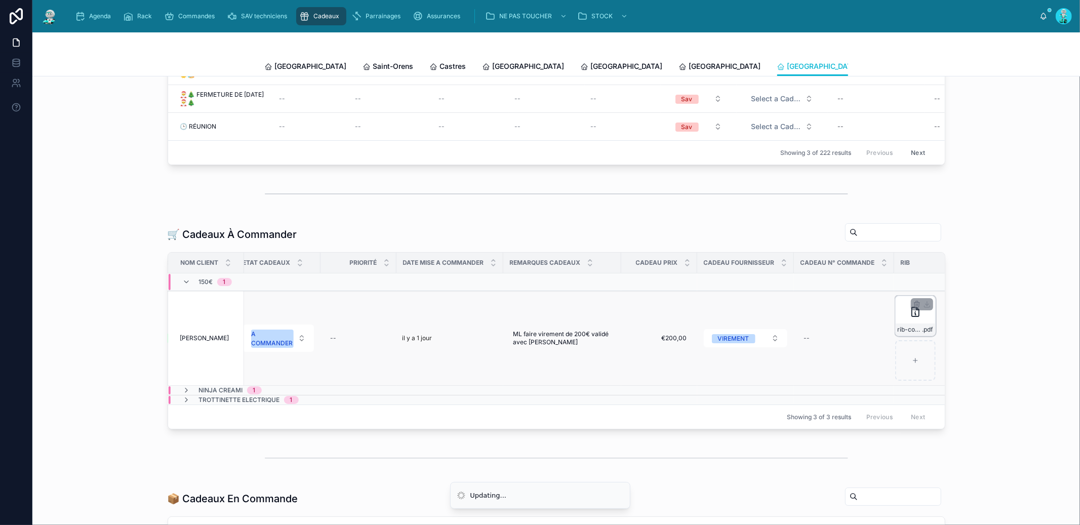
click at [900, 319] on div "rib-compte-joint .pdf" at bounding box center [915, 316] width 40 height 40
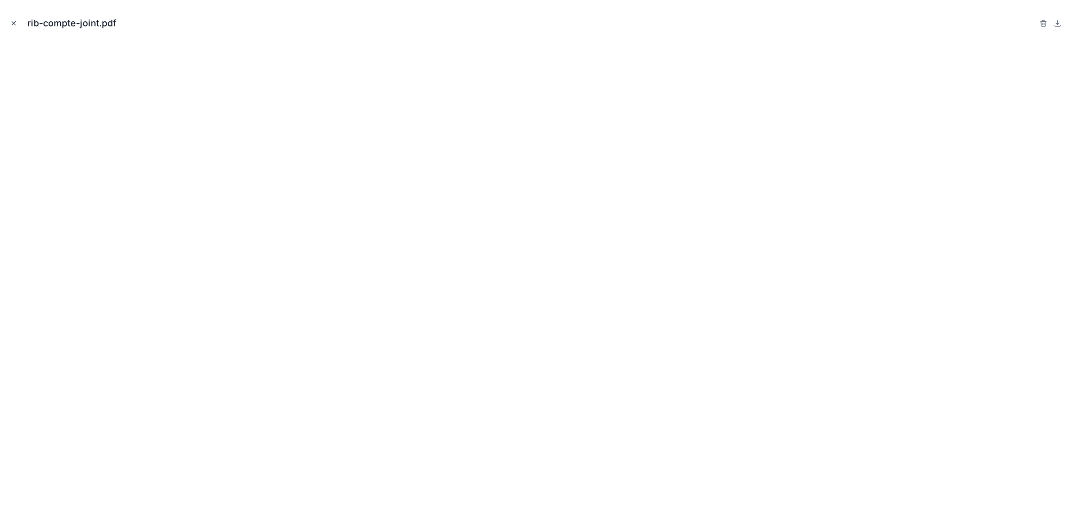
click at [17, 20] on icon "Close modal" at bounding box center [13, 23] width 7 height 7
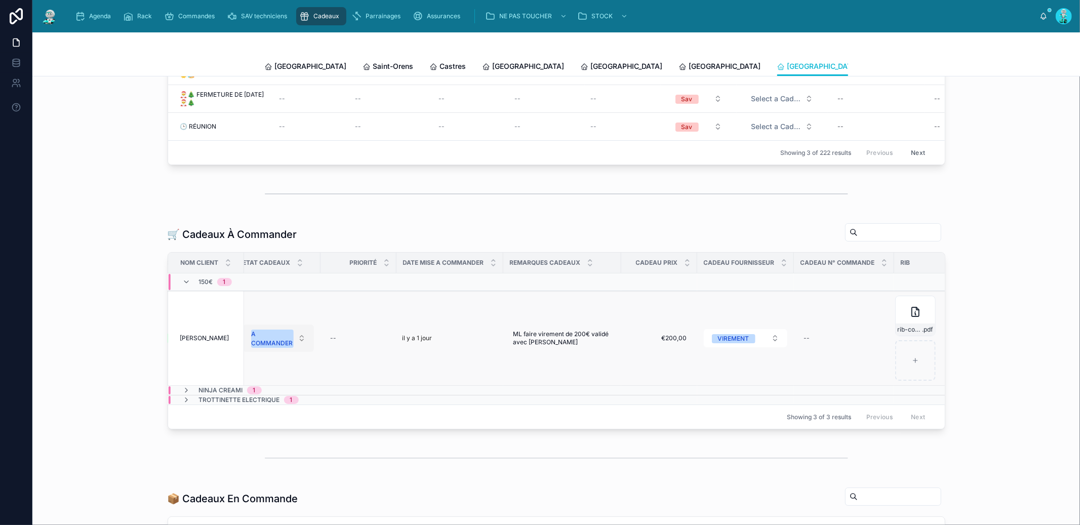
click at [262, 346] on div "A COMMANDER" at bounding box center [273, 339] width 42 height 18
click at [254, 450] on div "OFFERT" at bounding box center [274, 450] width 121 height 15
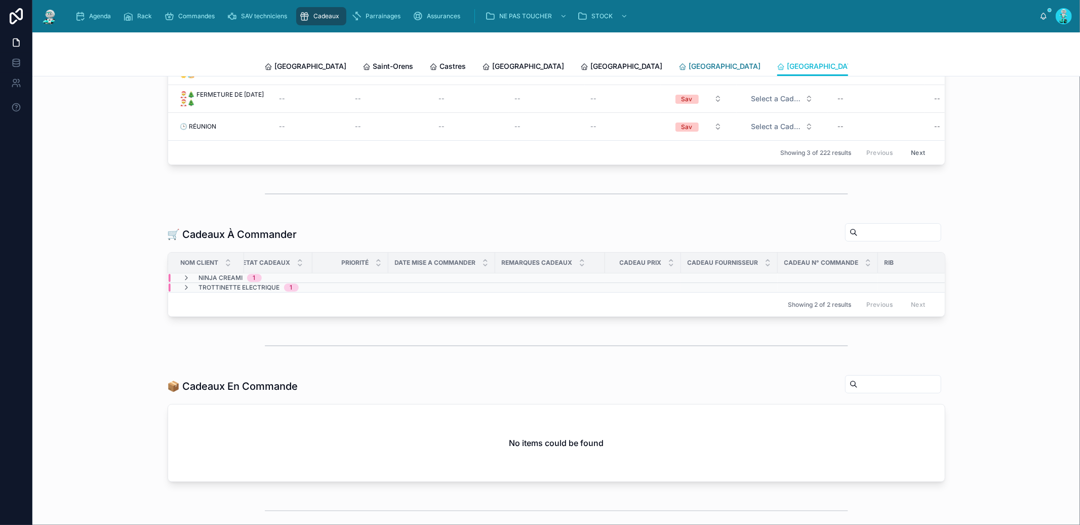
click at [689, 66] on span "[GEOGRAPHIC_DATA]" at bounding box center [725, 66] width 72 height 10
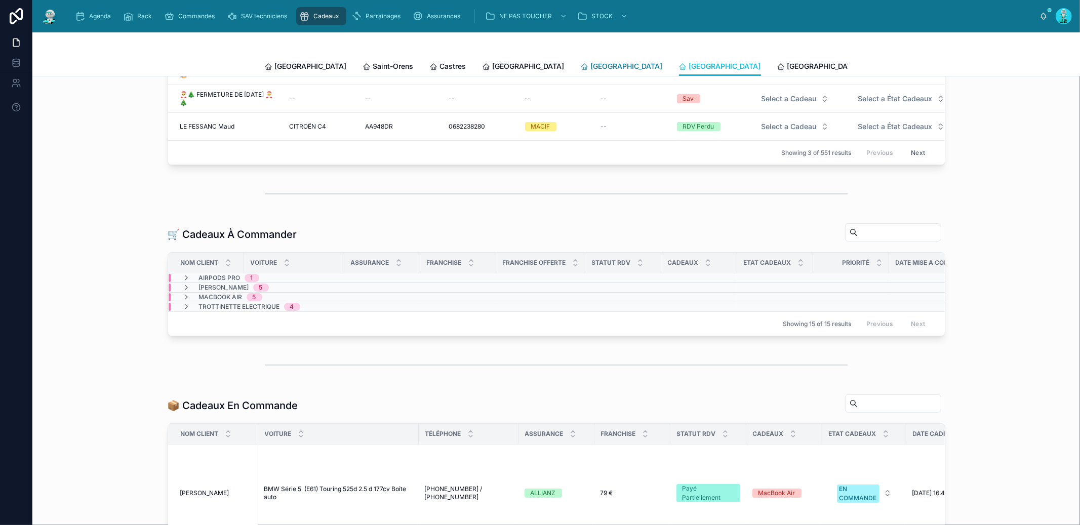
click at [591, 66] on span "[GEOGRAPHIC_DATA]" at bounding box center [627, 66] width 72 height 10
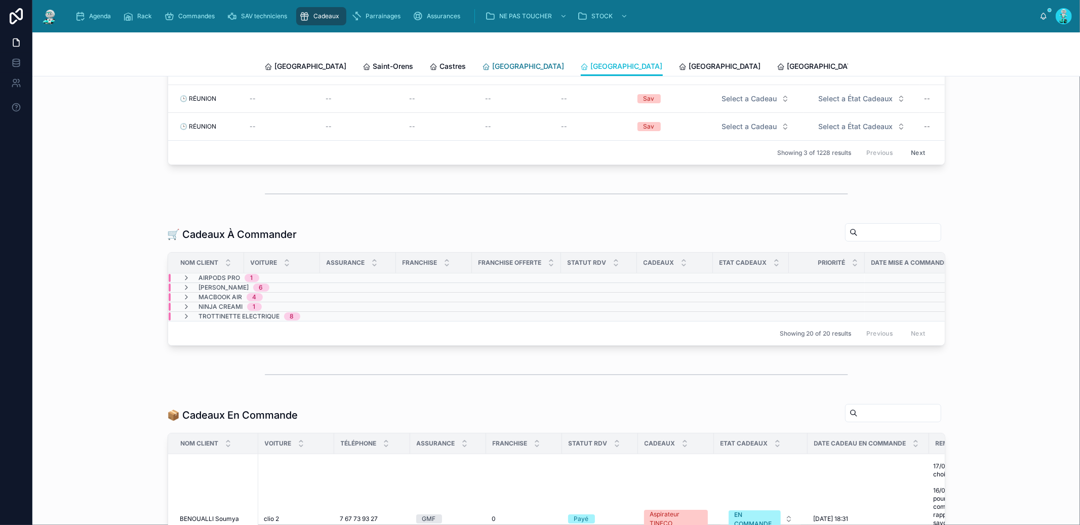
click at [493, 65] on span "[GEOGRAPHIC_DATA]" at bounding box center [529, 66] width 72 height 10
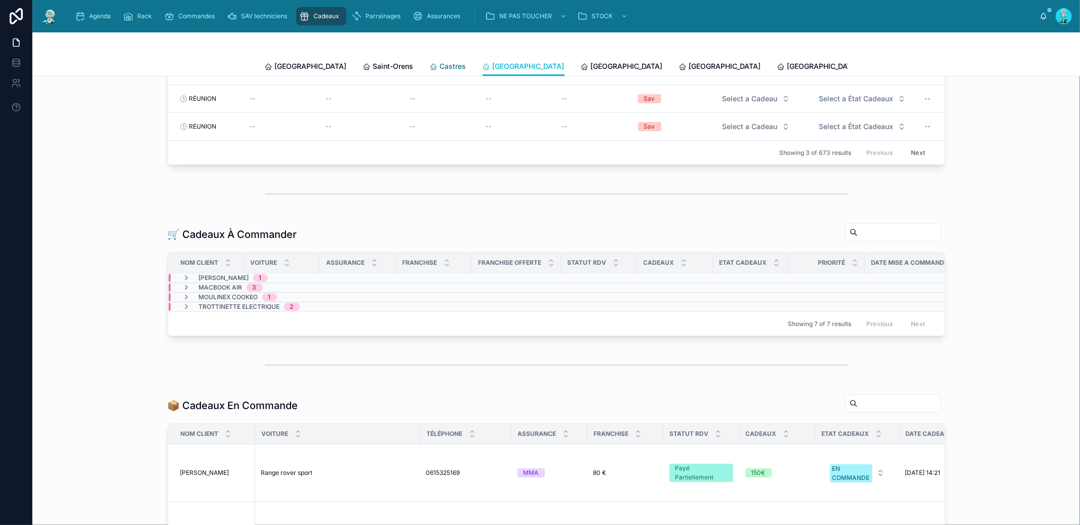
click at [440, 66] on span "Castres" at bounding box center [453, 66] width 26 height 10
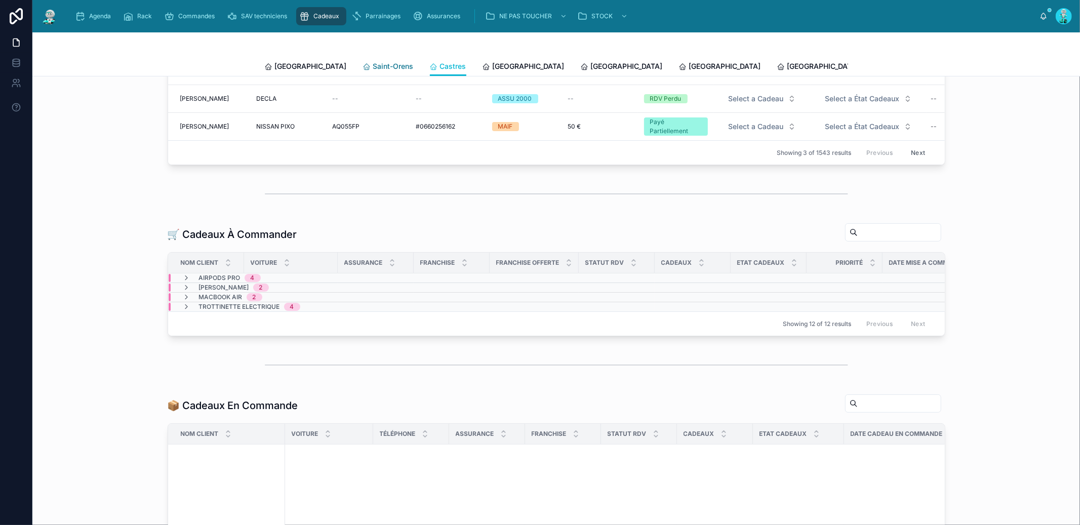
click at [373, 65] on span "Saint-Orens" at bounding box center [393, 66] width 40 height 10
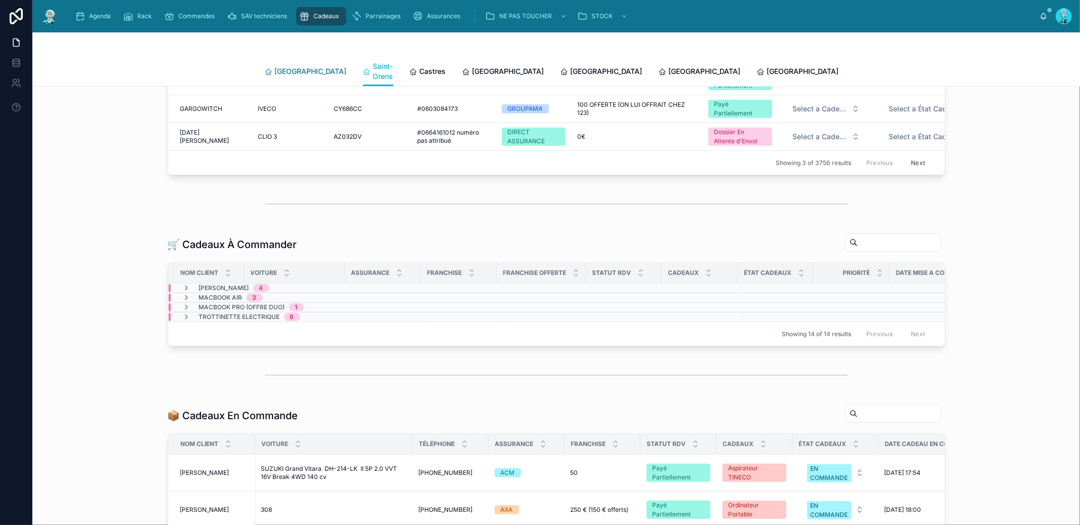
click at [285, 69] on span "[GEOGRAPHIC_DATA]" at bounding box center [311, 71] width 72 height 10
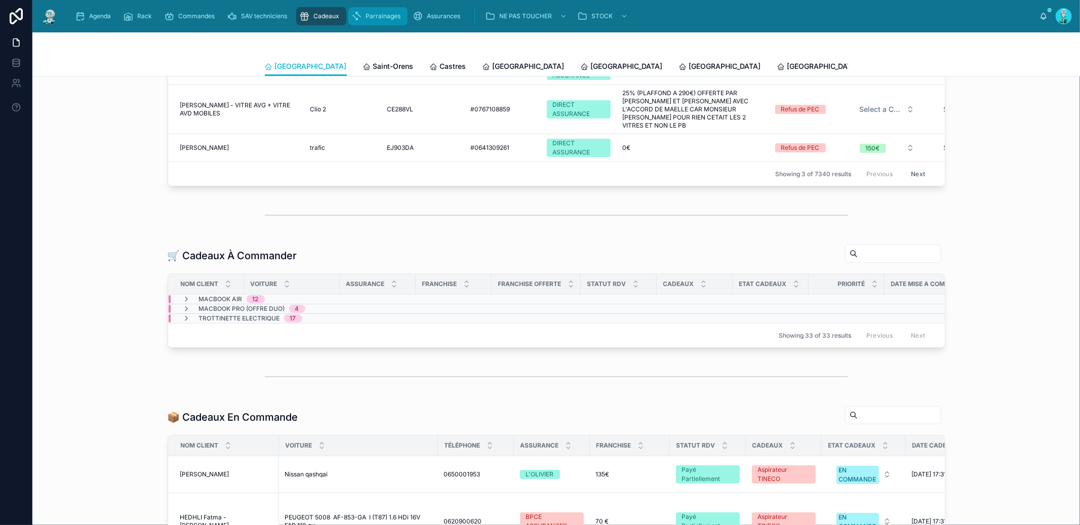
click at [372, 15] on span "Parrainages" at bounding box center [383, 16] width 35 height 8
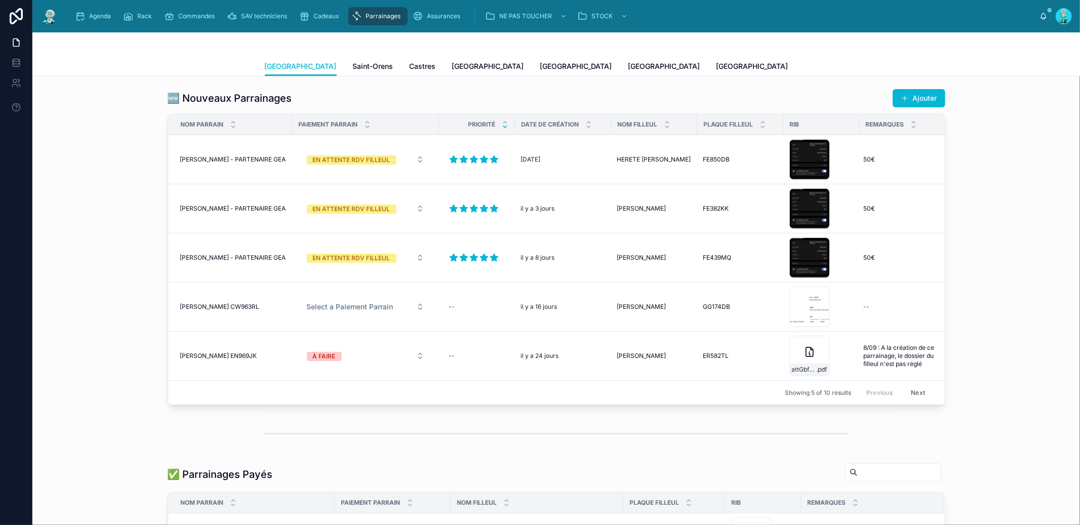
click at [913, 392] on button "Next" at bounding box center [918, 393] width 28 height 16
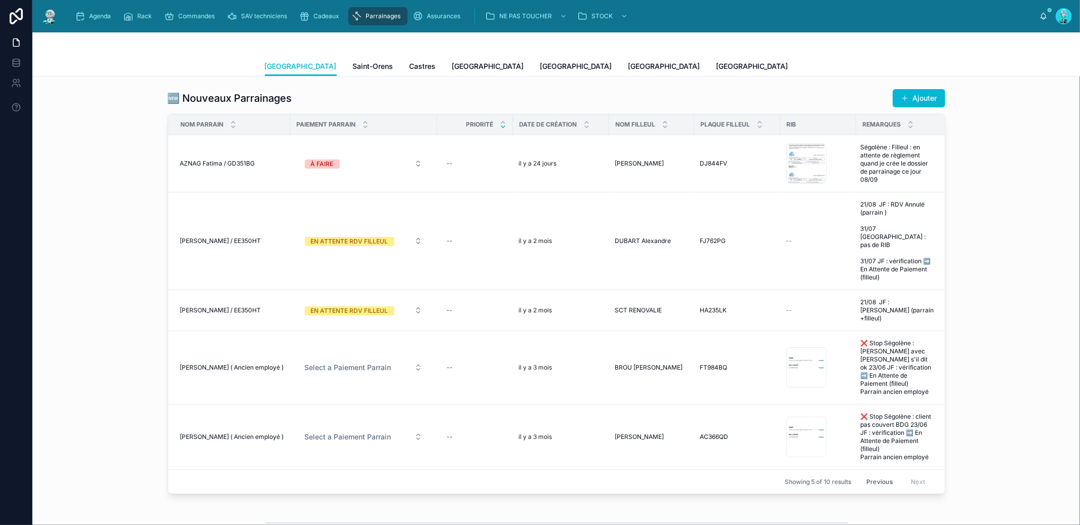
click at [880, 474] on button "Previous" at bounding box center [879, 482] width 40 height 16
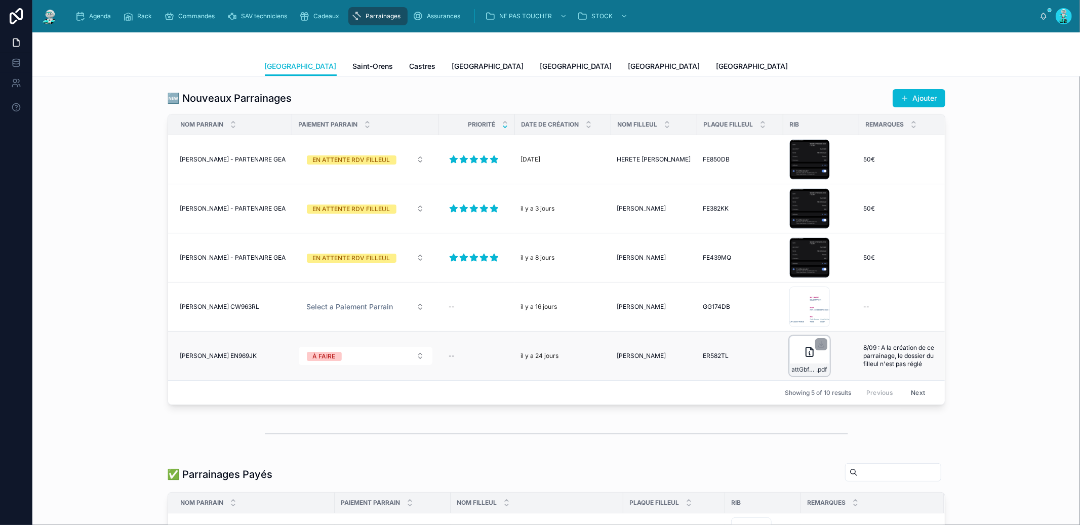
click at [806, 353] on icon at bounding box center [809, 351] width 7 height 9
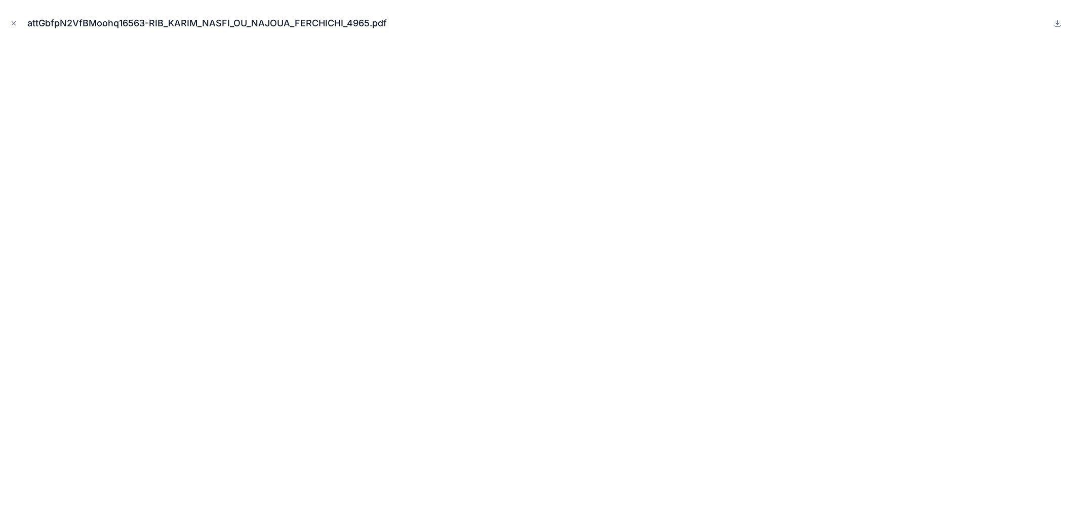
click at [8, 19] on button "Close modal" at bounding box center [13, 23] width 11 height 11
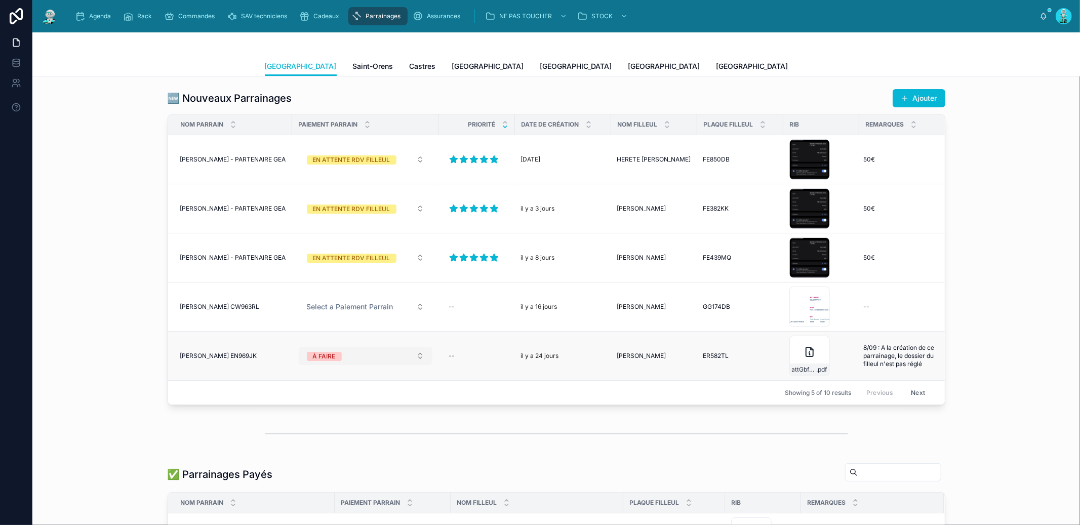
click at [334, 352] on span "À FAIRE" at bounding box center [324, 356] width 35 height 9
click at [331, 445] on div "PAYÉ" at bounding box center [361, 440] width 129 height 15
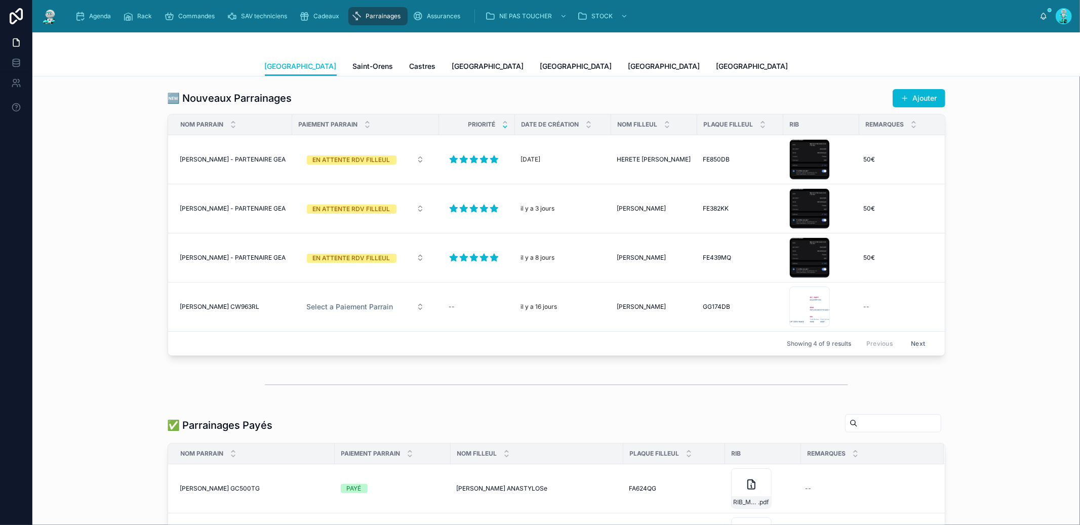
click at [920, 342] on button "Next" at bounding box center [918, 344] width 28 height 16
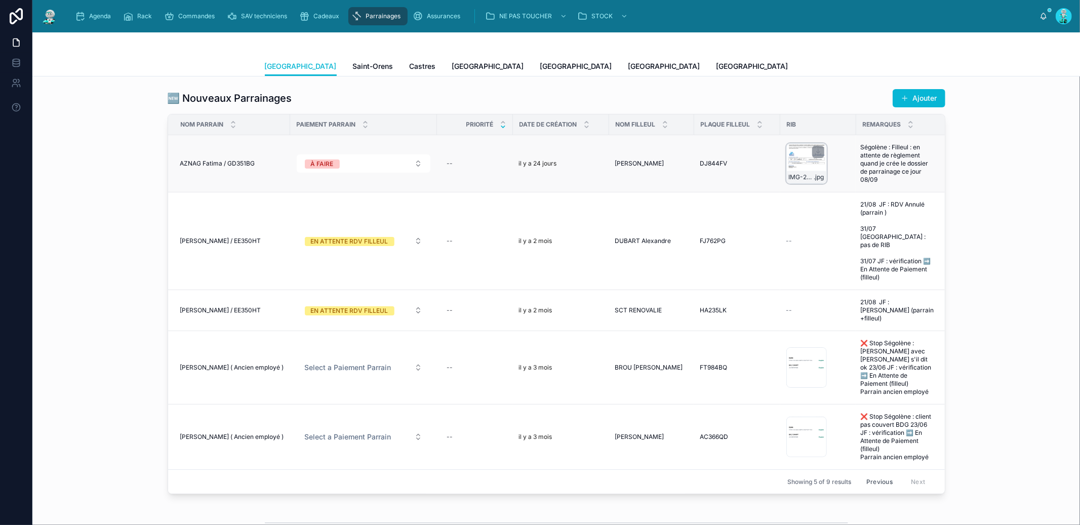
click at [798, 163] on div "IMG-20250827-WA0006 .jpg" at bounding box center [806, 163] width 40 height 40
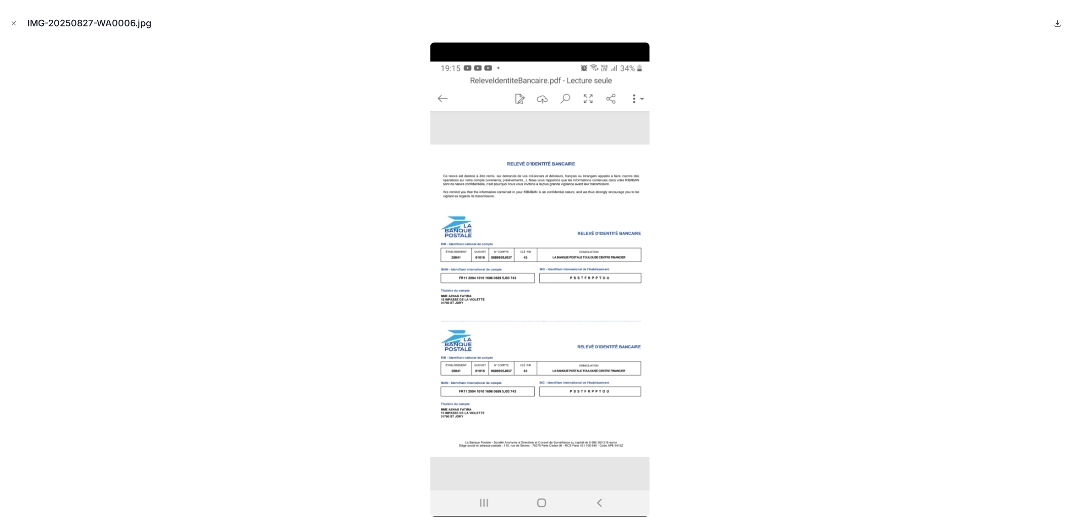
click at [1059, 22] on icon at bounding box center [1057, 23] width 8 height 8
click at [16, 23] on icon "Close modal" at bounding box center [13, 23] width 7 height 7
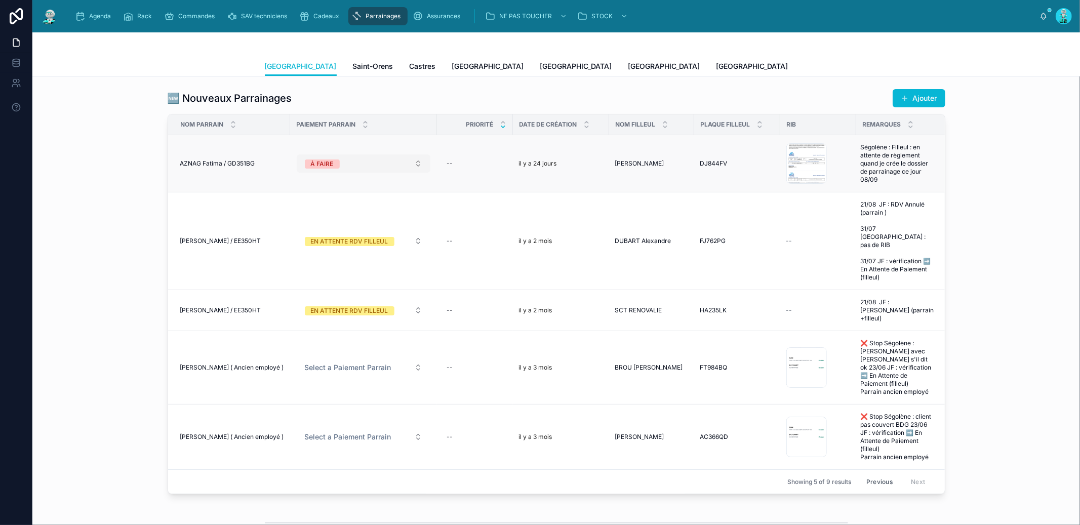
click at [312, 167] on div "À FAIRE" at bounding box center [322, 163] width 23 height 9
click at [322, 247] on div "PAYÉ" at bounding box center [353, 248] width 129 height 15
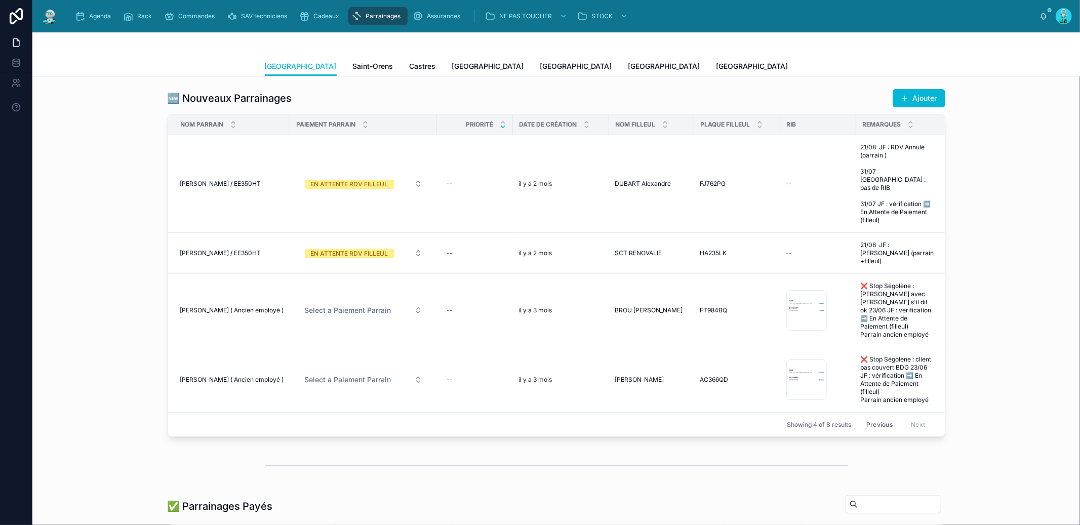
click at [875, 417] on button "Previous" at bounding box center [879, 425] width 40 height 16
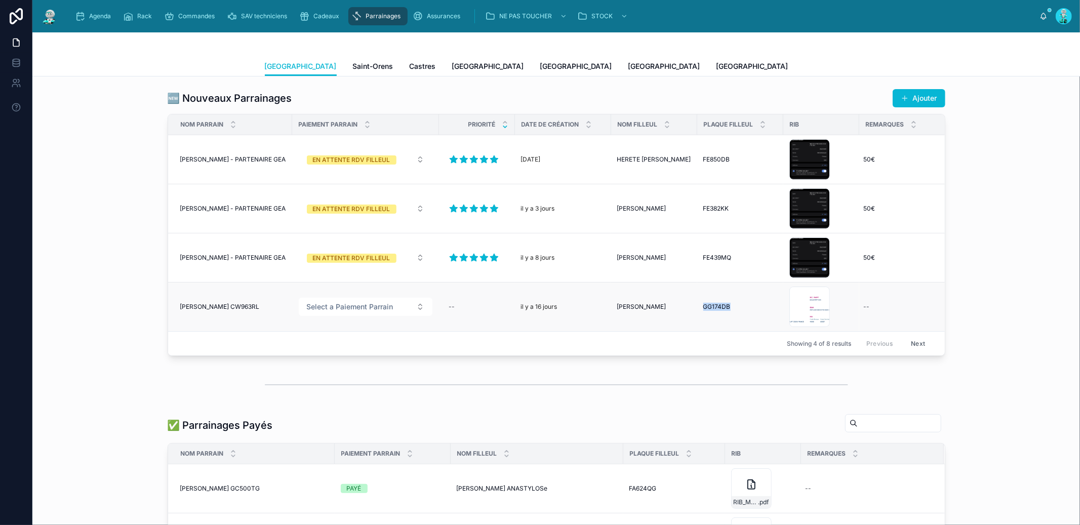
drag, startPoint x: 695, startPoint y: 305, endPoint x: 736, endPoint y: 305, distance: 41.0
click at [736, 305] on td "GG174DB GG174DB" at bounding box center [740, 306] width 86 height 49
copy span "GG174DB"
click at [353, 60] on link "Saint-Orens" at bounding box center [373, 67] width 40 height 20
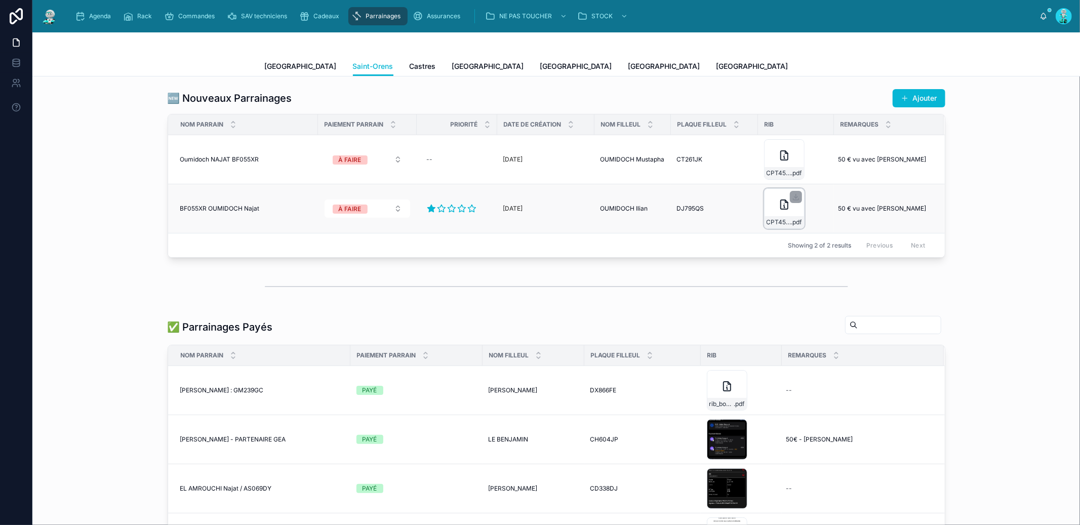
click at [778, 208] on icon at bounding box center [784, 204] width 12 height 12
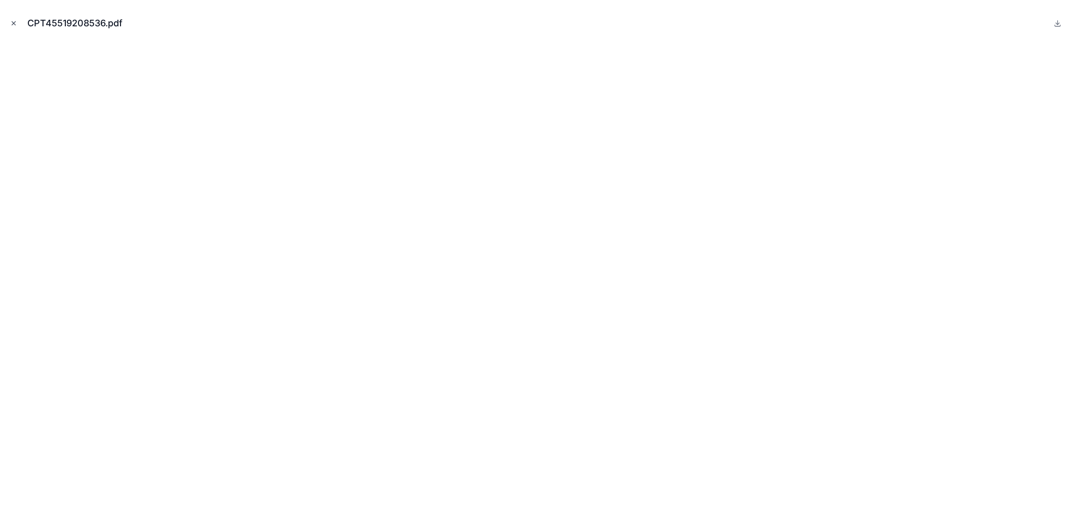
click at [14, 20] on icon "Close modal" at bounding box center [13, 23] width 7 height 7
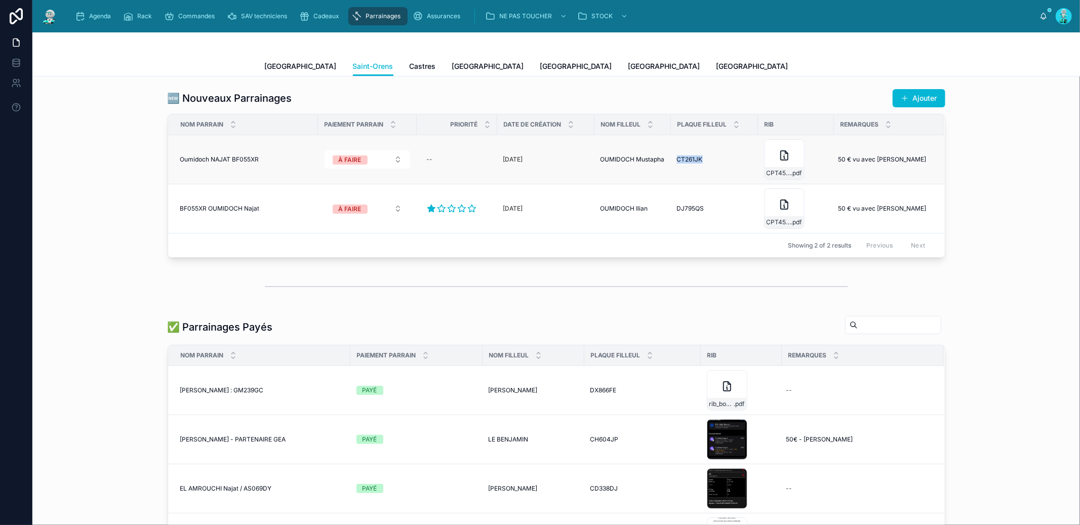
drag, startPoint x: 668, startPoint y: 157, endPoint x: 706, endPoint y: 158, distance: 38.0
click at [706, 158] on td "CT261JK CT261JK" at bounding box center [714, 159] width 87 height 49
copy span "CT261JK"
click at [780, 161] on icon at bounding box center [784, 155] width 12 height 12
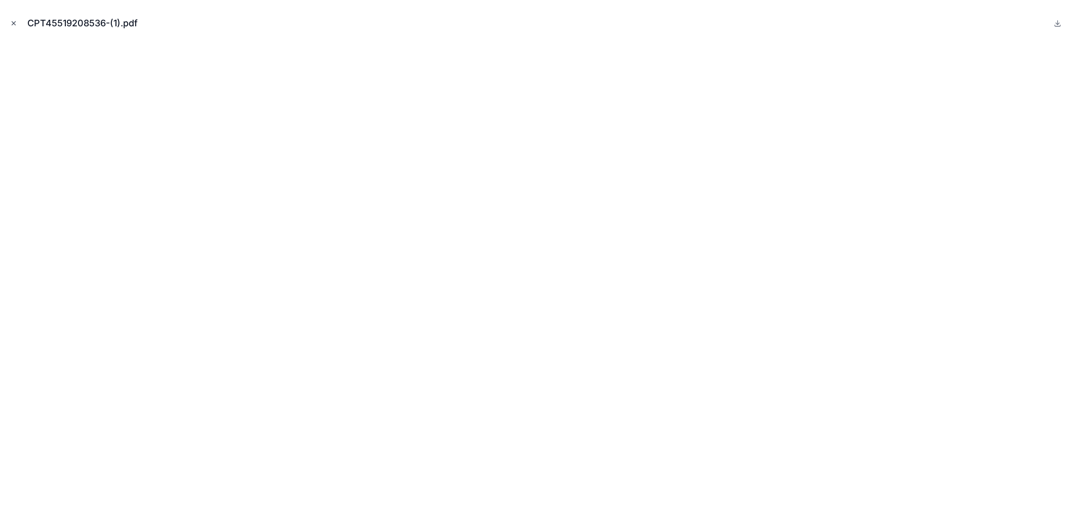
click at [13, 20] on icon "Close modal" at bounding box center [13, 23] width 7 height 7
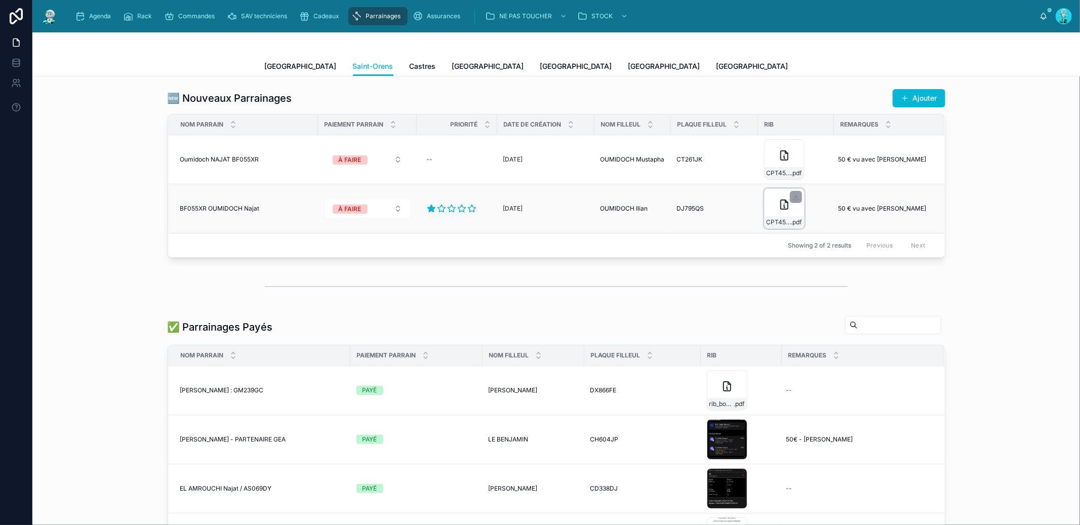
click at [770, 206] on div "CPT45519208536 .pdf" at bounding box center [784, 208] width 40 height 40
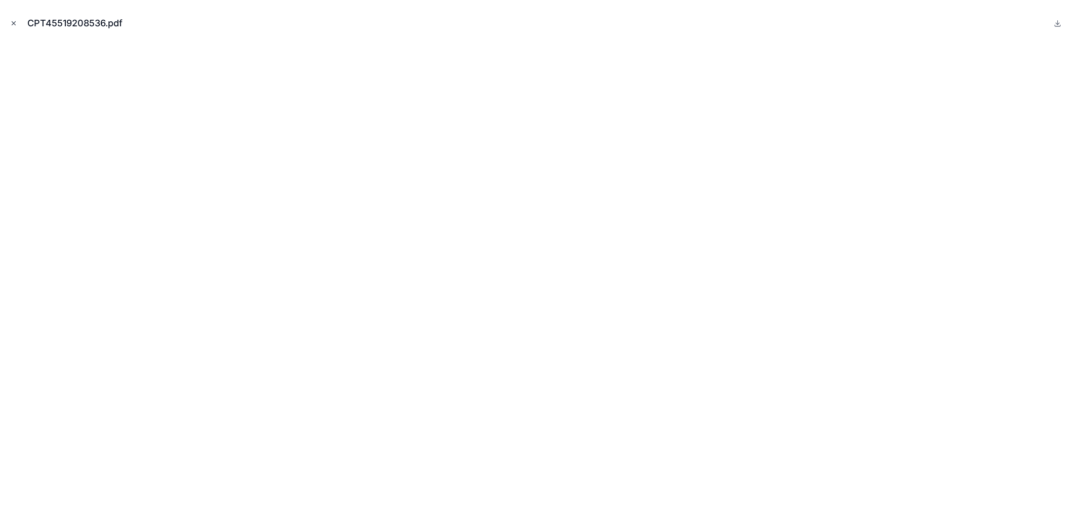
click at [11, 22] on icon "Close modal" at bounding box center [13, 23] width 7 height 7
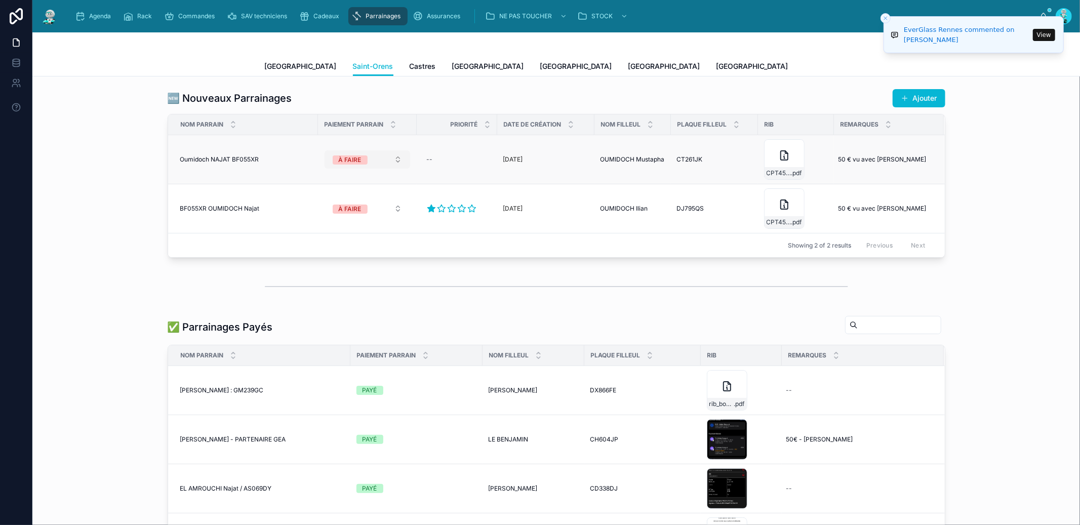
click at [354, 161] on div "À FAIRE" at bounding box center [350, 159] width 23 height 9
click at [340, 242] on div "PAYÉ" at bounding box center [362, 244] width 121 height 15
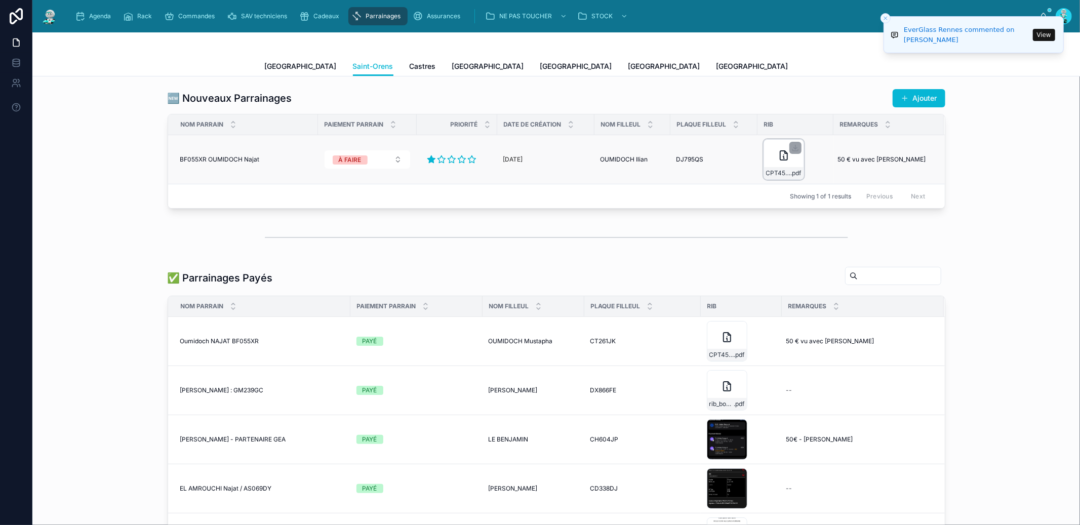
click at [781, 154] on icon at bounding box center [784, 155] width 12 height 12
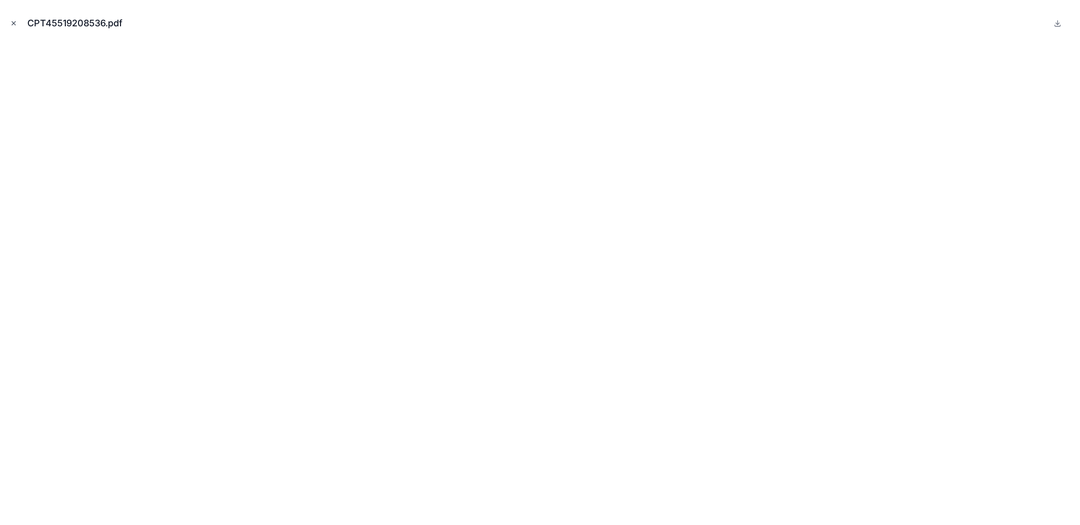
click at [11, 26] on icon "Close modal" at bounding box center [13, 23] width 7 height 7
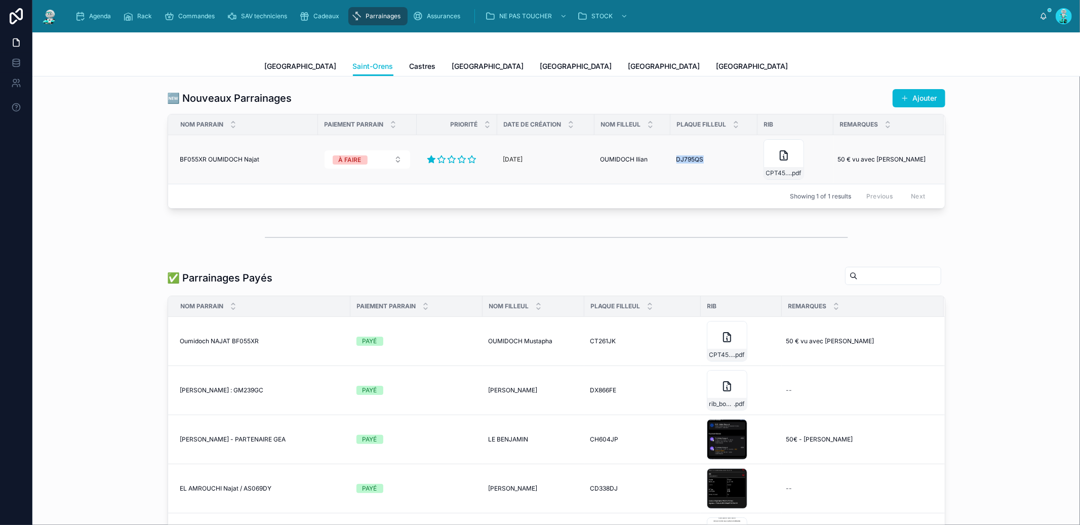
drag, startPoint x: 668, startPoint y: 158, endPoint x: 707, endPoint y: 160, distance: 39.6
click at [707, 160] on td "DJ795QS DJ795QS" at bounding box center [713, 159] width 87 height 49
copy span "DJ795QS"
click at [341, 158] on div "À FAIRE" at bounding box center [350, 159] width 23 height 9
click at [340, 244] on div "PAYÉ" at bounding box center [362, 244] width 121 height 15
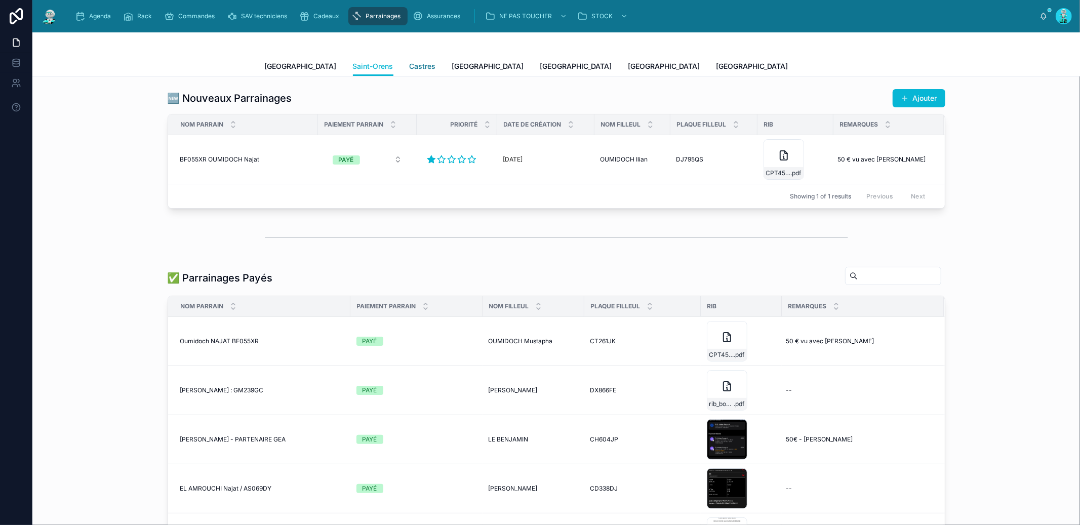
click at [410, 61] on span "Castres" at bounding box center [423, 66] width 26 height 10
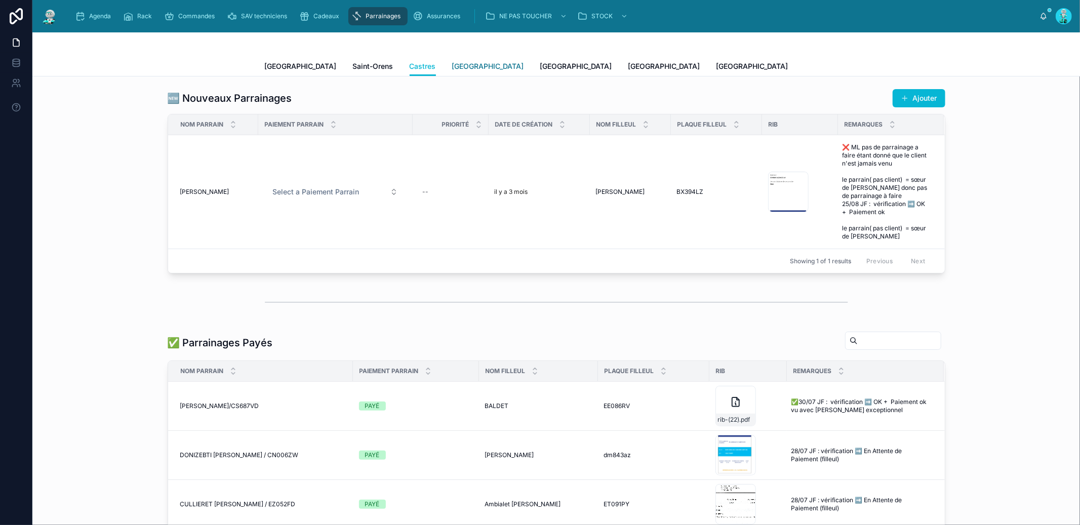
click at [452, 67] on span "[GEOGRAPHIC_DATA]" at bounding box center [488, 66] width 72 height 10
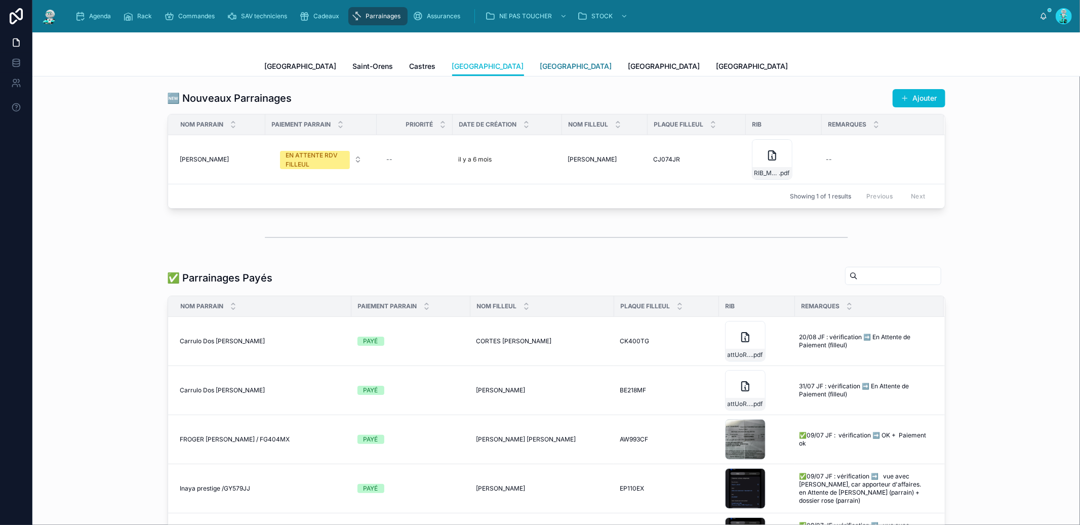
click at [540, 64] on span "[GEOGRAPHIC_DATA]" at bounding box center [576, 66] width 72 height 10
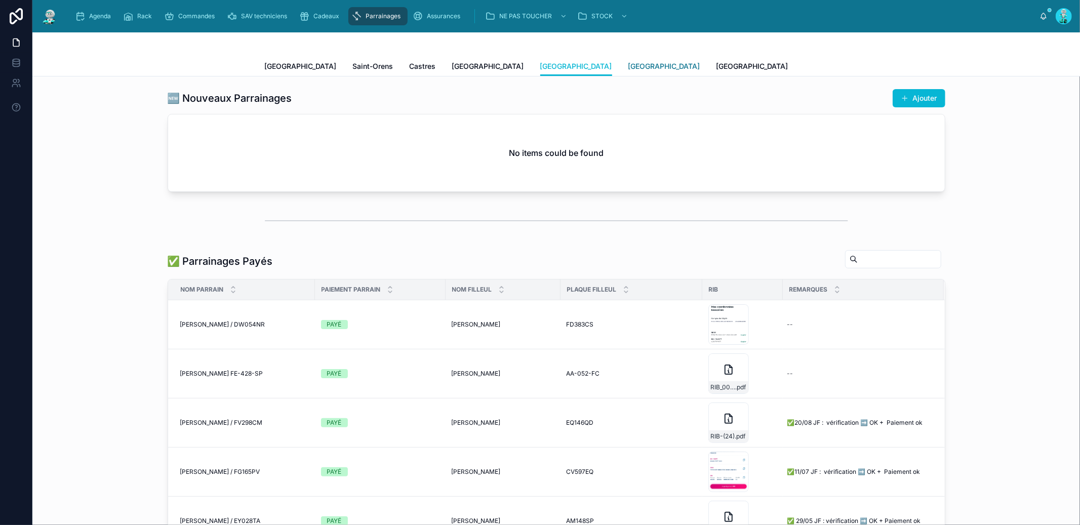
click at [628, 64] on span "[GEOGRAPHIC_DATA]" at bounding box center [664, 66] width 72 height 10
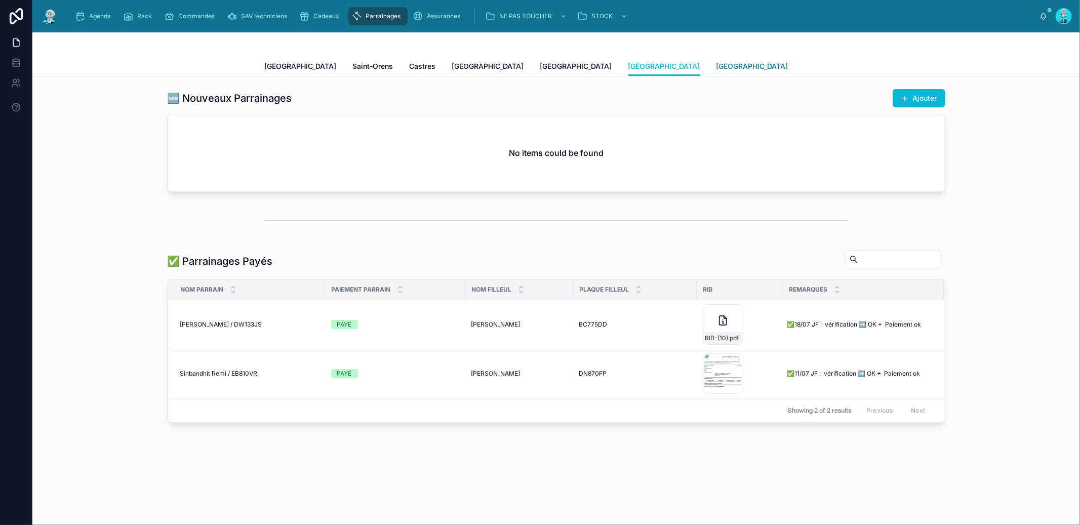
click at [716, 65] on span "[GEOGRAPHIC_DATA]" at bounding box center [752, 66] width 72 height 10
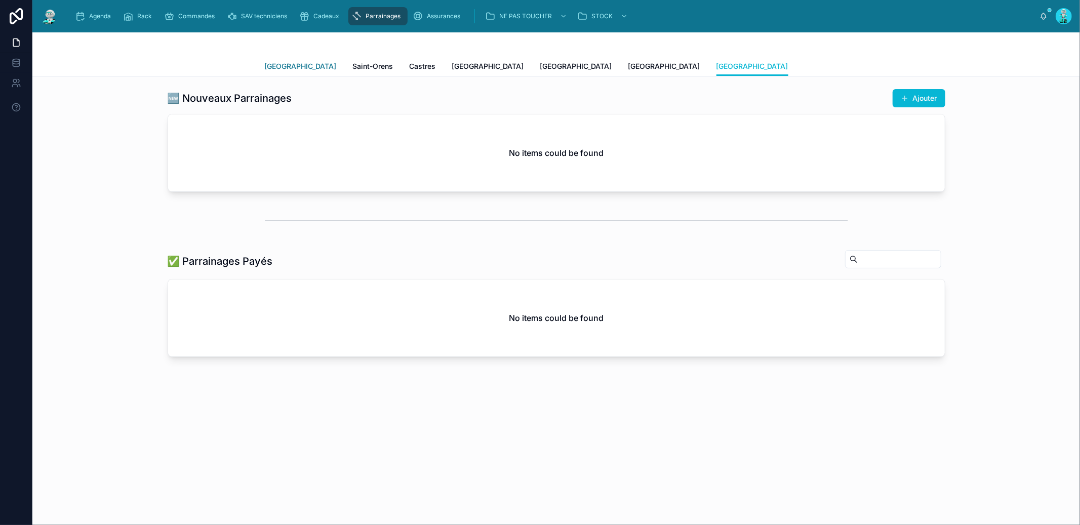
click at [279, 68] on span "[GEOGRAPHIC_DATA]" at bounding box center [301, 66] width 72 height 10
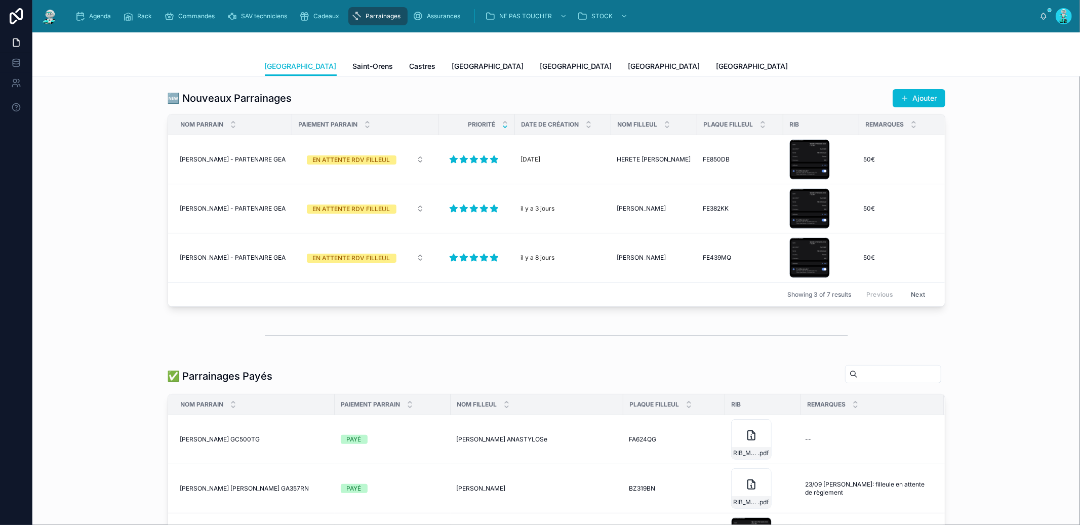
click at [912, 292] on button "Next" at bounding box center [918, 295] width 28 height 16
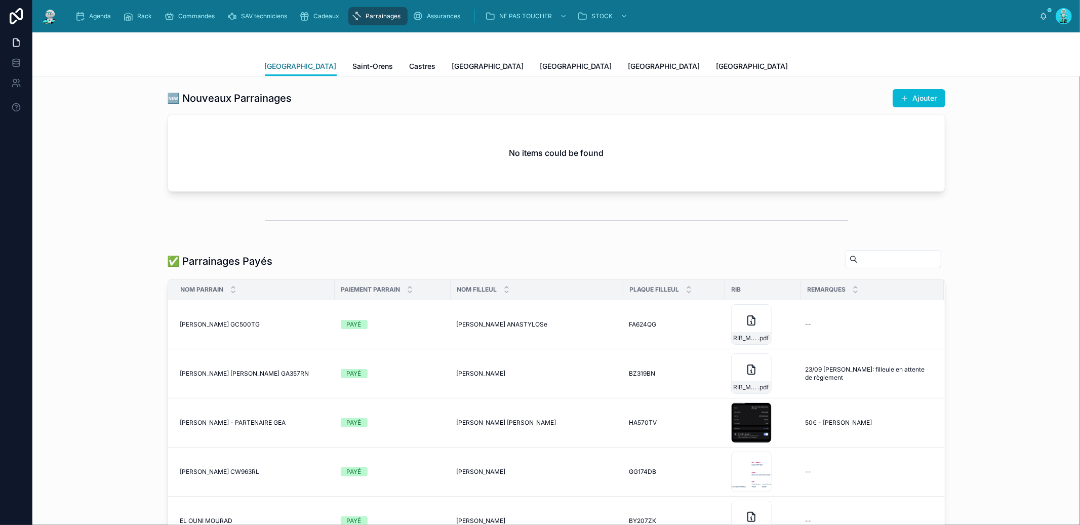
click at [275, 69] on span "[GEOGRAPHIC_DATA]" at bounding box center [301, 66] width 72 height 10
click at [353, 66] on span "Saint-Orens" at bounding box center [373, 66] width 40 height 10
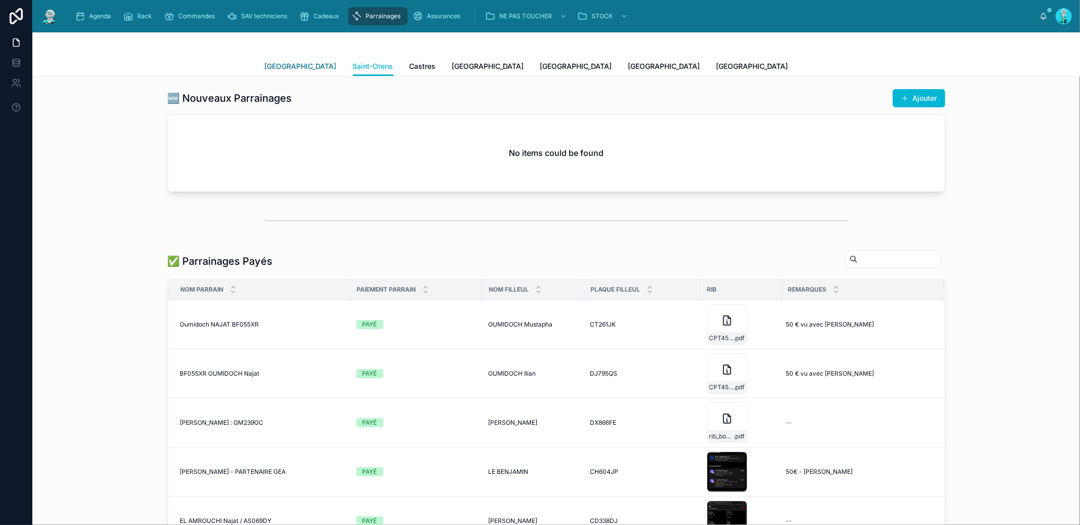
click at [280, 65] on span "[GEOGRAPHIC_DATA]" at bounding box center [301, 66] width 72 height 10
